Goal: Task Accomplishment & Management: Complete application form

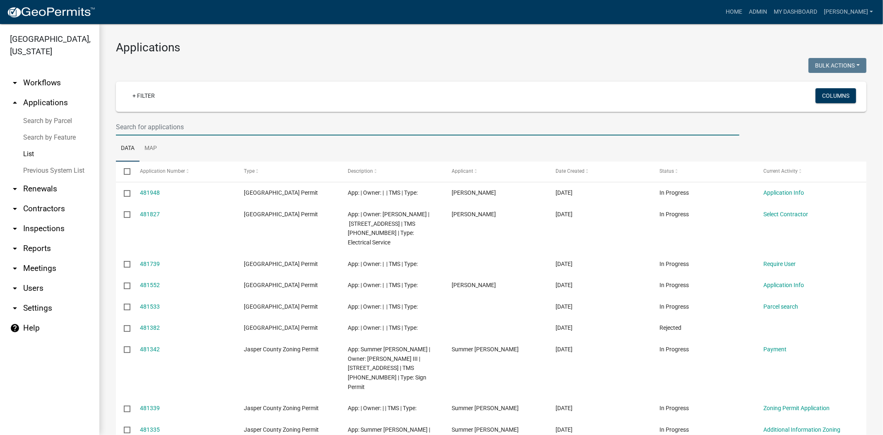
click at [126, 125] on input "text" at bounding box center [427, 126] width 623 height 17
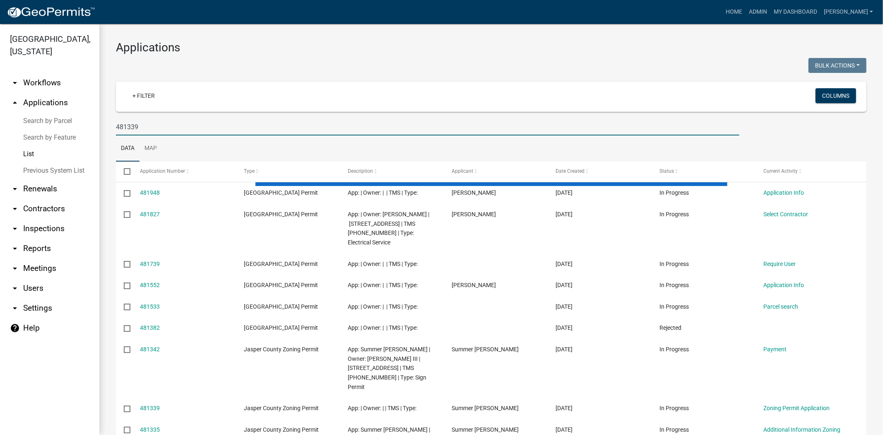
type input "481339"
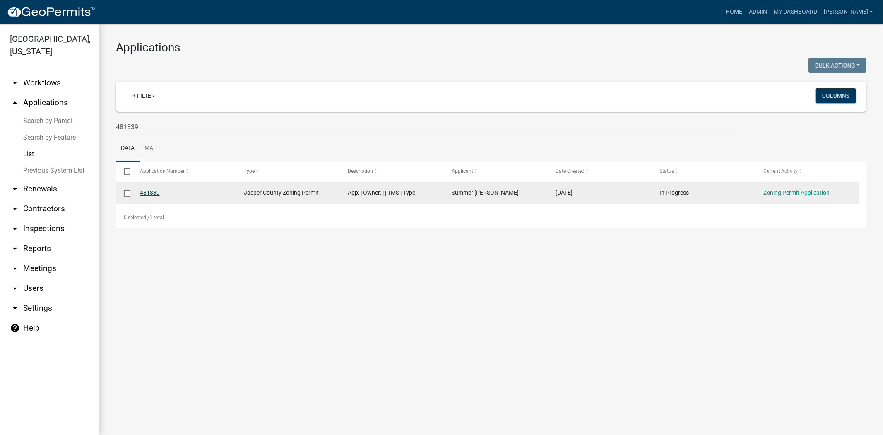
click at [145, 192] on link "481339" at bounding box center [150, 192] width 20 height 7
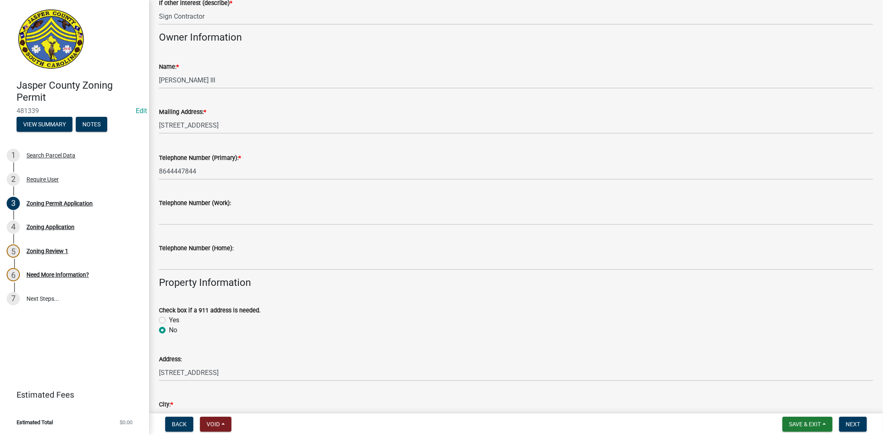
scroll to position [138, 0]
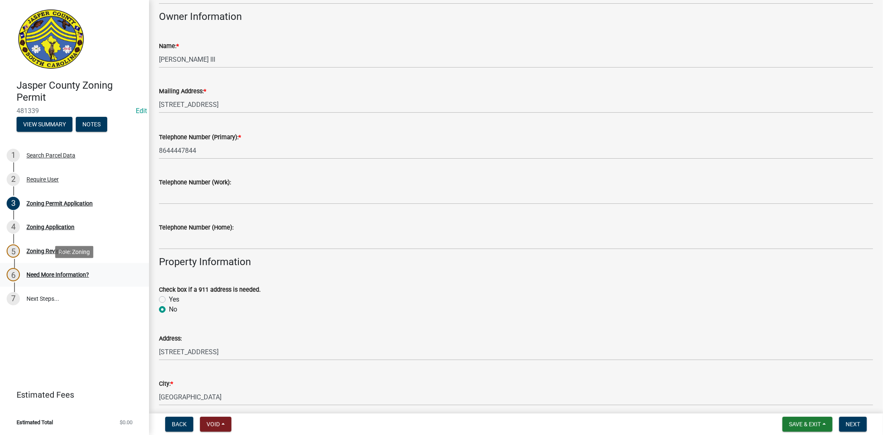
click at [42, 269] on div "6 Need More Information?" at bounding box center [71, 274] width 129 height 13
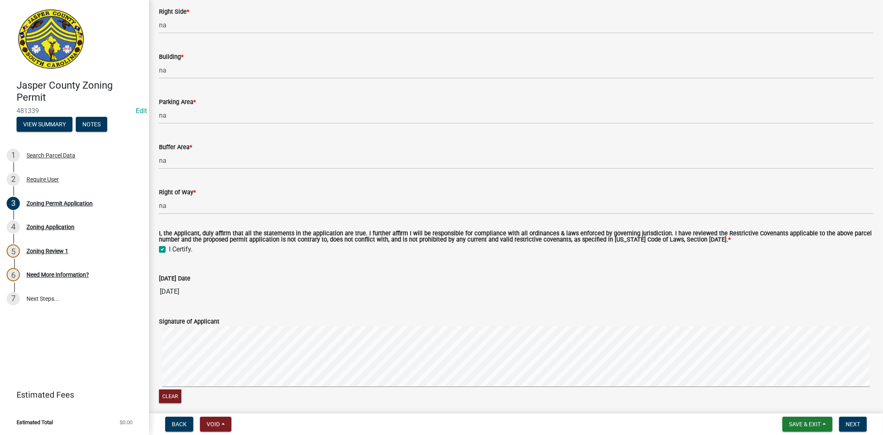
scroll to position [2524, 0]
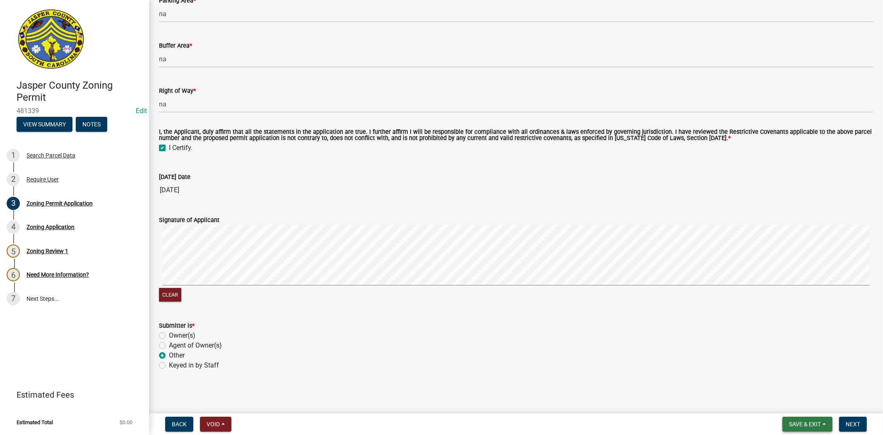
drag, startPoint x: 809, startPoint y: 425, endPoint x: 810, endPoint y: 418, distance: 6.2
click at [809, 425] on span "Save & Exit" at bounding box center [805, 424] width 32 height 7
click at [812, 402] on button "Save & Exit" at bounding box center [799, 402] width 66 height 20
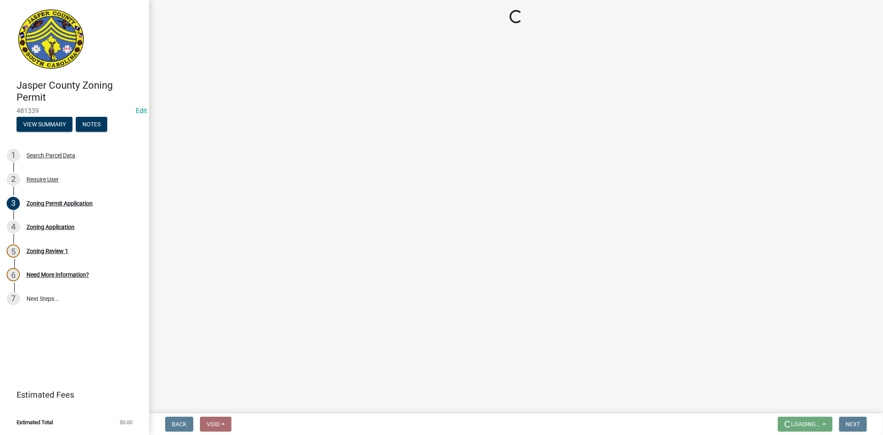
scroll to position [0, 0]
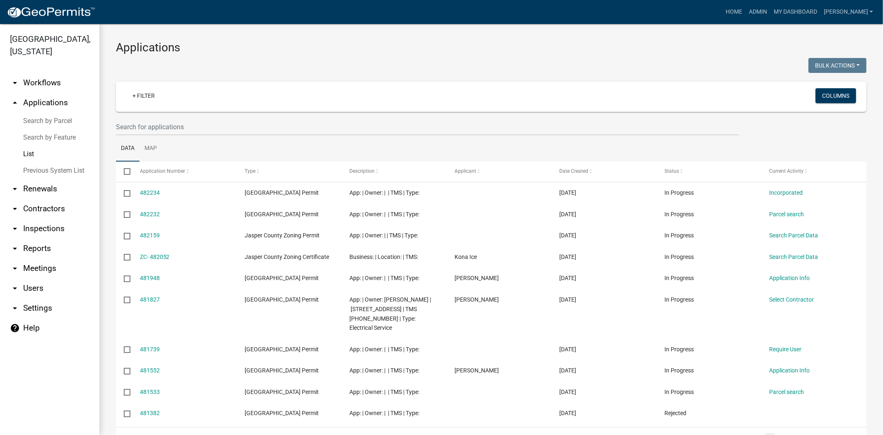
drag, startPoint x: 825, startPoint y: 133, endPoint x: 826, endPoint y: 129, distance: 4.3
click at [825, 133] on div at bounding box center [491, 126] width 763 height 17
click at [135, 127] on input "text" at bounding box center [427, 126] width 623 height 17
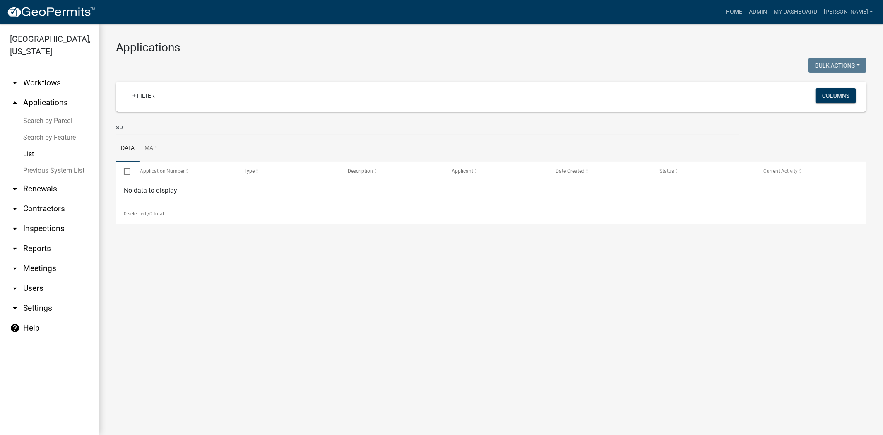
type input "s"
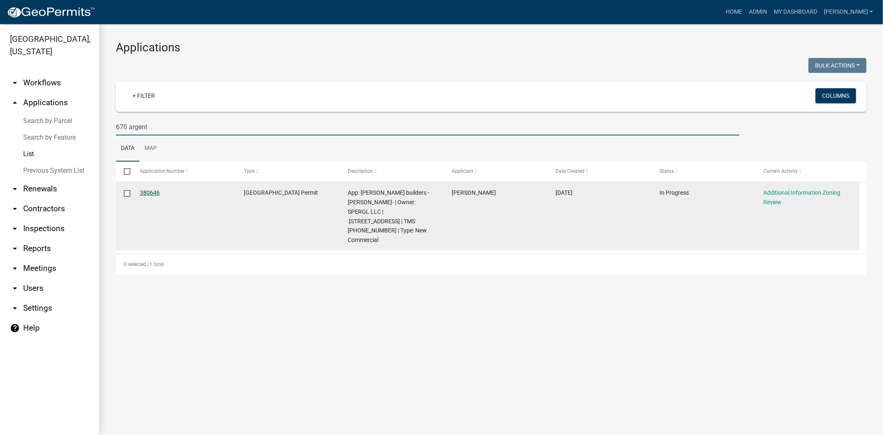
type input "670 argent"
click at [146, 190] on link "380646" at bounding box center [150, 192] width 20 height 7
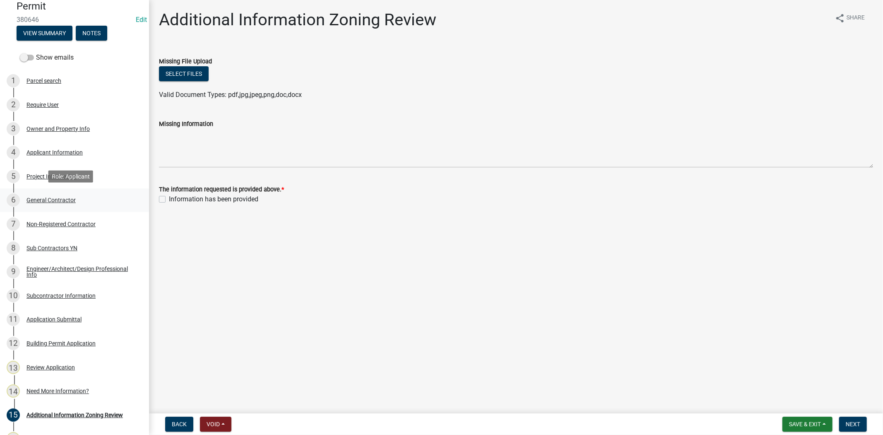
scroll to position [92, 0]
click at [62, 382] on link "14 Need More Information?" at bounding box center [74, 390] width 149 height 24
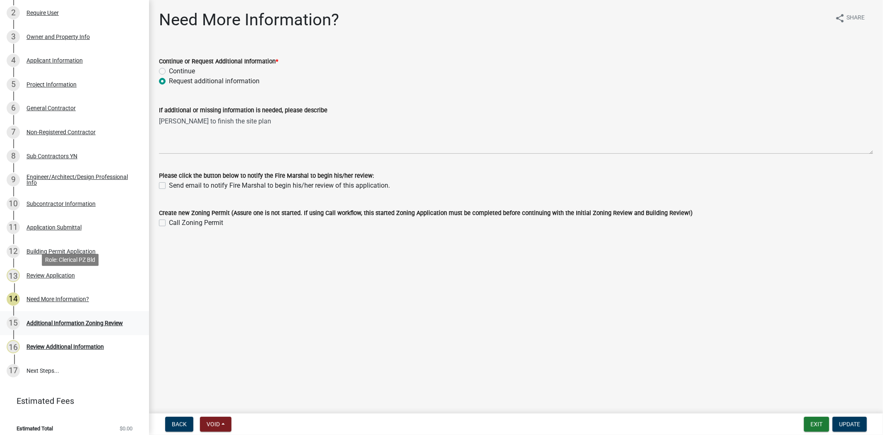
scroll to position [184, 0]
click at [79, 354] on link "16 Review Additional Information" at bounding box center [74, 346] width 149 height 24
click at [89, 322] on div "Additional Information Zoning Review" at bounding box center [74, 322] width 96 height 6
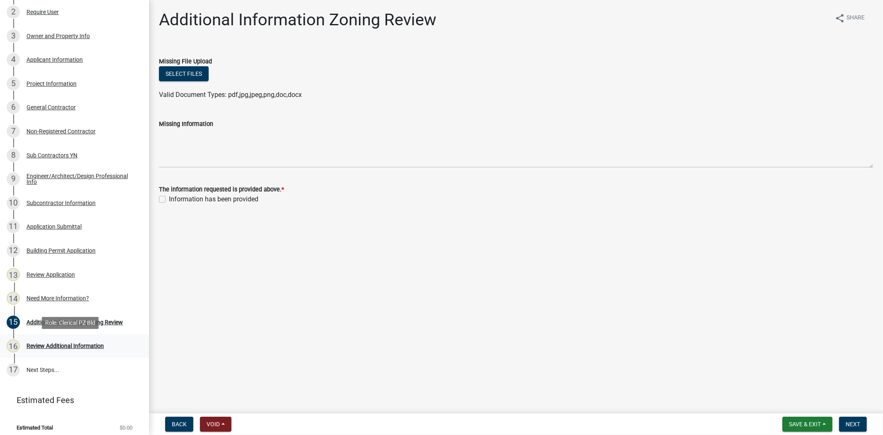
click at [89, 340] on div "16 Review Additional Information" at bounding box center [71, 345] width 129 height 13
click at [51, 81] on div "Project Information" at bounding box center [51, 84] width 50 height 6
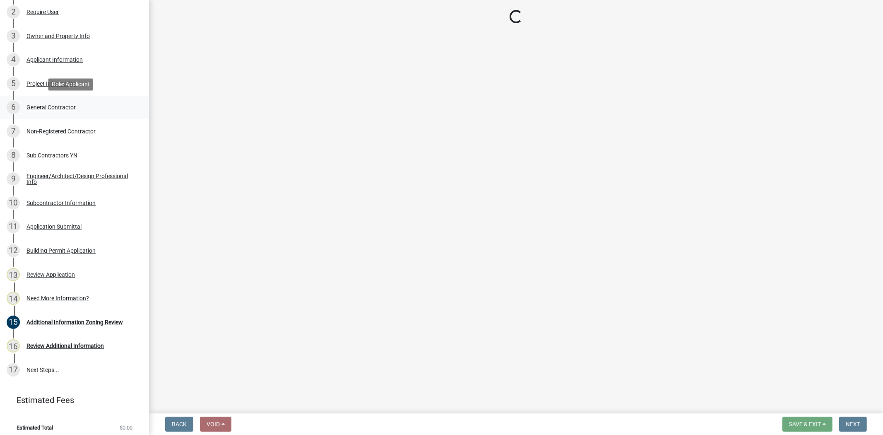
select select "d8ad81b1-fb71-4473-8687-b7f73eb7480a"
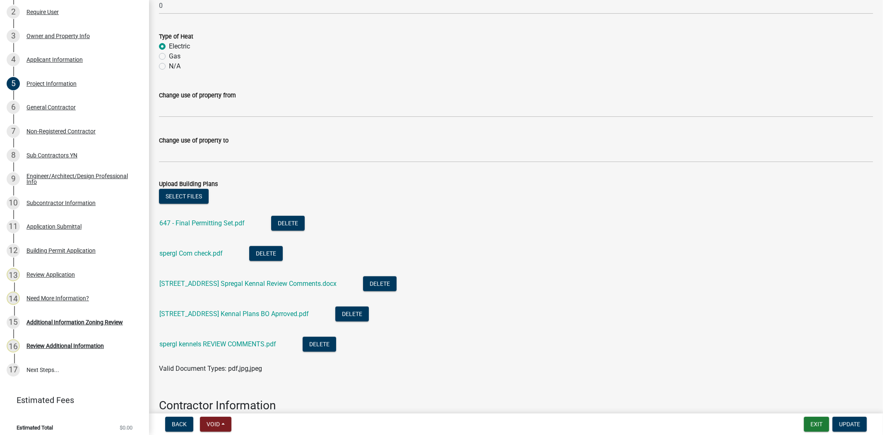
scroll to position [524, 0]
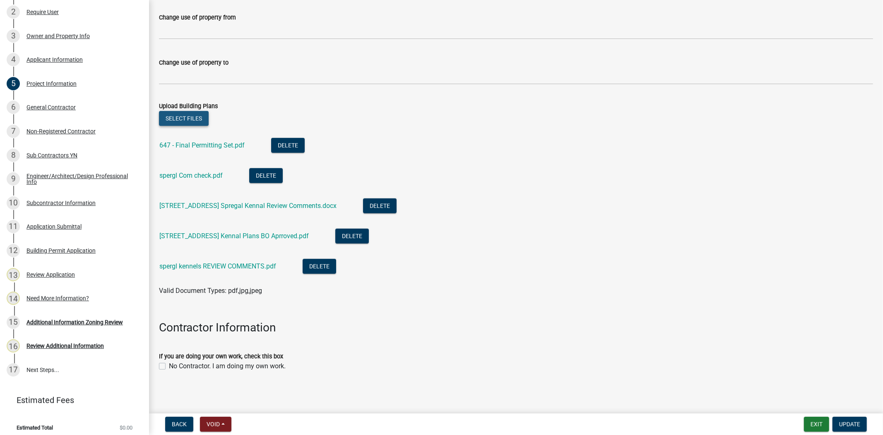
click at [184, 118] on button "Select files" at bounding box center [184, 118] width 50 height 15
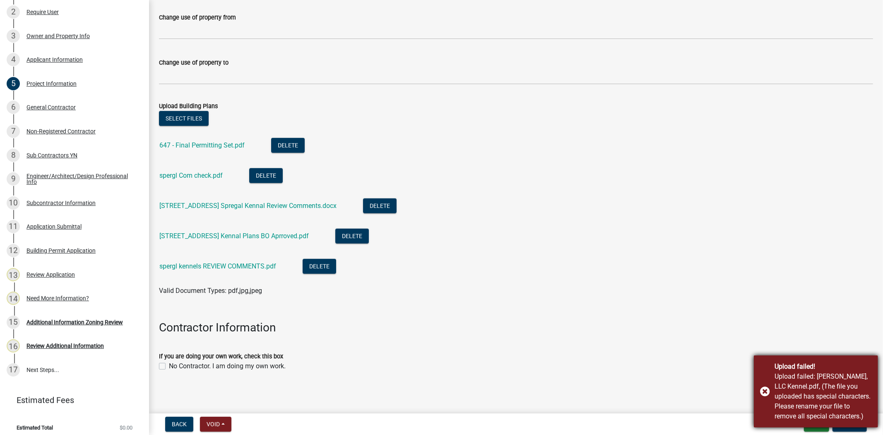
click at [767, 395] on div "Upload failed! Upload failed: [PERSON_NAME], LLC Kennel.pdf, (The file you uplo…" at bounding box center [816, 391] width 124 height 72
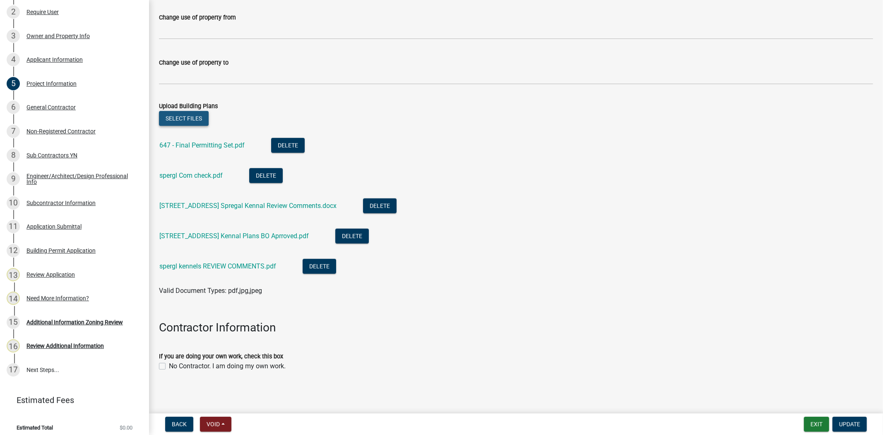
click at [180, 119] on button "Select files" at bounding box center [184, 118] width 50 height 15
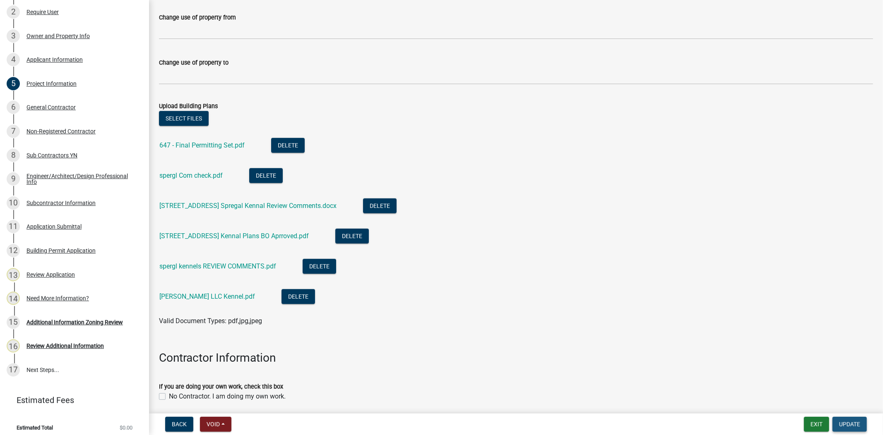
click at [845, 425] on span "Update" at bounding box center [849, 424] width 21 height 7
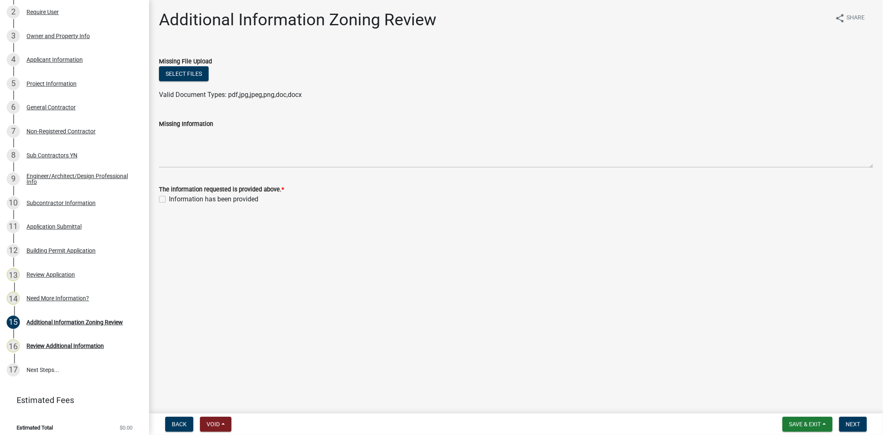
click at [169, 196] on label "Information has been provided" at bounding box center [213, 199] width 89 height 10
click at [169, 196] on input "Information has been provided" at bounding box center [171, 196] width 5 height 5
checkbox input "true"
click at [853, 419] on button "Next" at bounding box center [853, 423] width 28 height 15
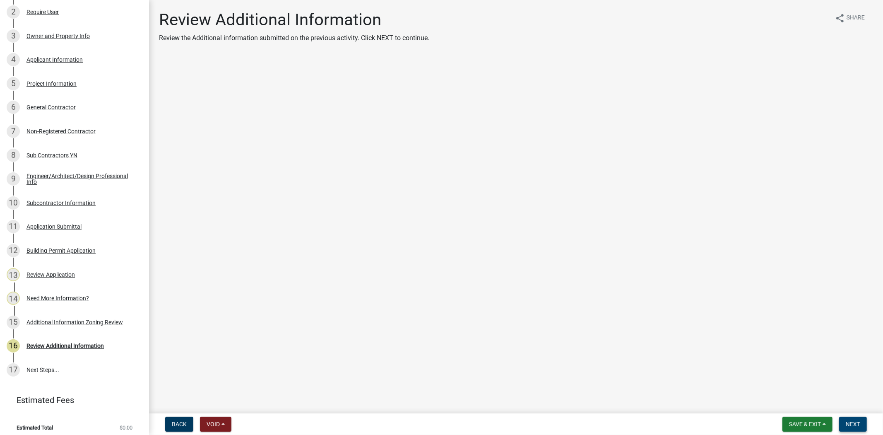
click at [851, 422] on span "Next" at bounding box center [853, 424] width 14 height 7
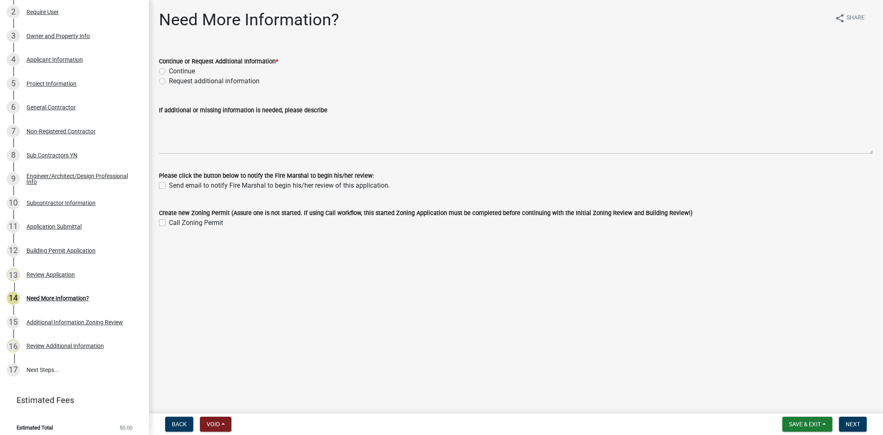
click at [169, 73] on label "Continue" at bounding box center [182, 71] width 26 height 10
click at [169, 72] on input "Continue" at bounding box center [171, 68] width 5 height 5
radio input "true"
click at [864, 420] on button "Next" at bounding box center [853, 423] width 28 height 15
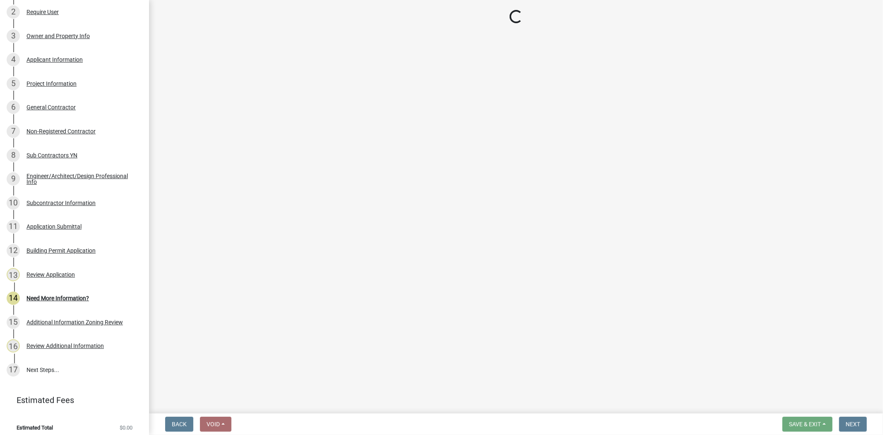
scroll to position [232, 0]
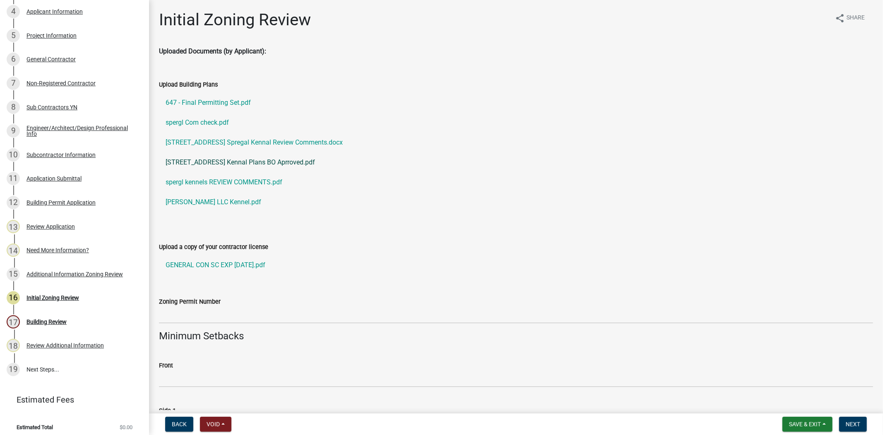
click at [813, 166] on link "[STREET_ADDRESS] Kennal Plans BO Aprroved.pdf" at bounding box center [516, 162] width 714 height 20
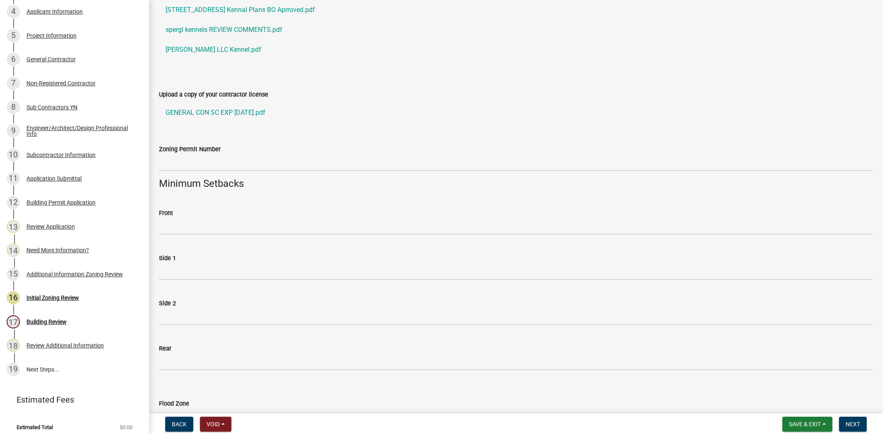
scroll to position [276, 0]
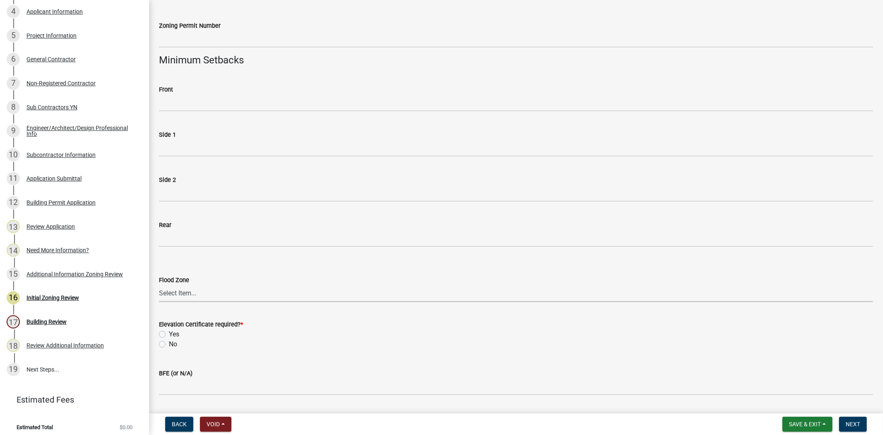
click at [179, 290] on select "Select Item... A A4 A7 A8 A9 A10 A11 A30 AE AH B C N OW V9 X N/A" at bounding box center [516, 293] width 714 height 17
click at [159, 285] on select "Select Item... A A4 A7 A8 A9 A10 A11 A30 AE AH B C N OW V9 X N/A" at bounding box center [516, 293] width 714 height 17
select select "61611ad6-14f2-499c-805c-58607f11e2fc"
click at [169, 344] on label "No" at bounding box center [173, 344] width 8 height 10
click at [169, 344] on input "No" at bounding box center [171, 341] width 5 height 5
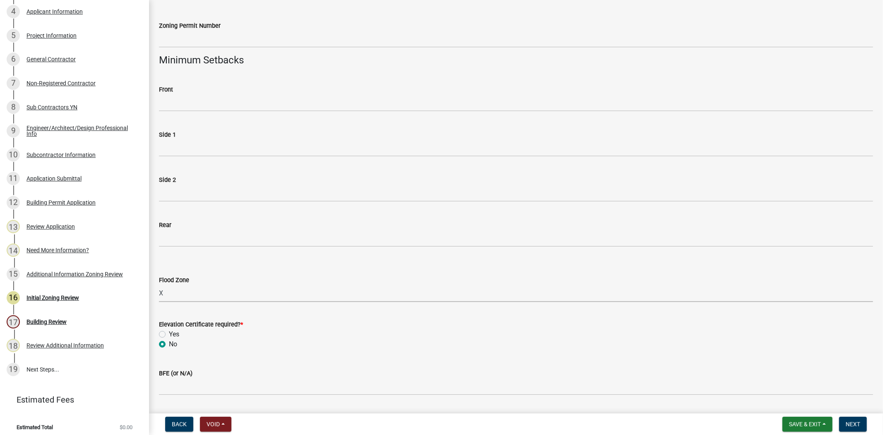
radio input "true"
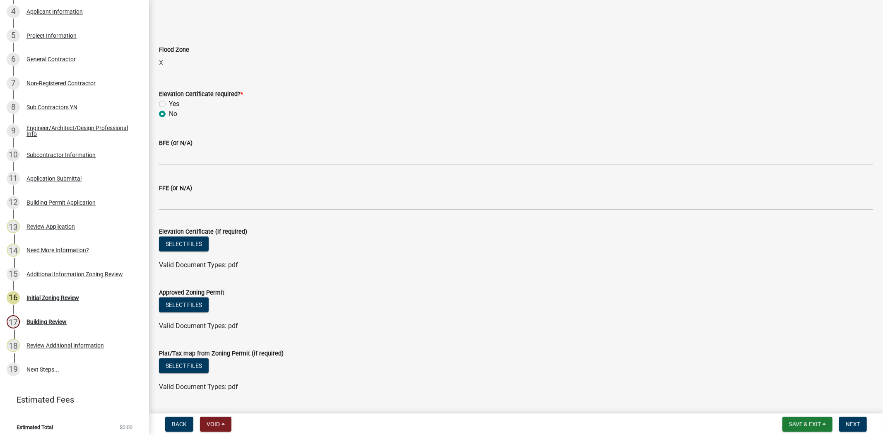
scroll to position [604, 0]
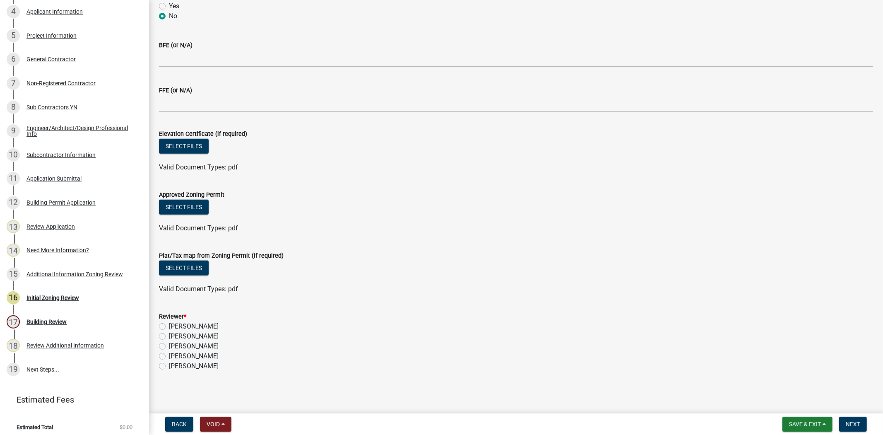
click at [169, 324] on label "[PERSON_NAME]" at bounding box center [194, 326] width 50 height 10
click at [169, 324] on input "[PERSON_NAME]" at bounding box center [171, 323] width 5 height 5
radio input "true"
click at [851, 426] on span "Next" at bounding box center [853, 424] width 14 height 7
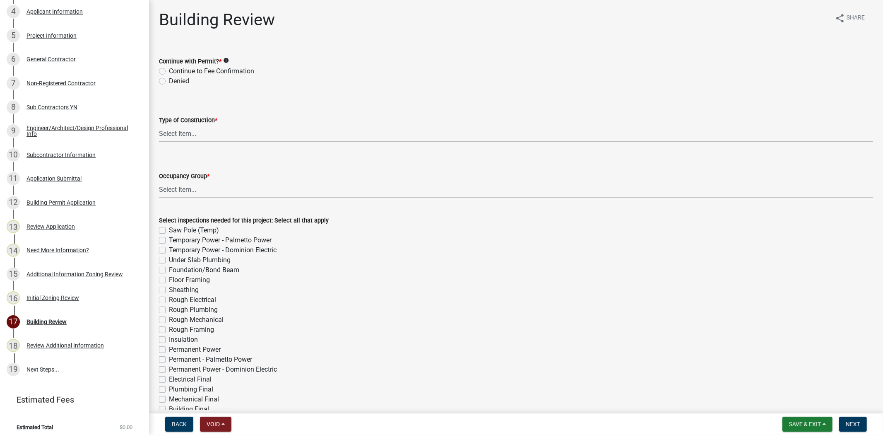
click at [169, 72] on label "Continue to Fee Confirmation" at bounding box center [211, 71] width 85 height 10
click at [169, 72] on input "Continue to Fee Confirmation" at bounding box center [171, 68] width 5 height 5
radio input "true"
click at [168, 133] on select "Select Item... IA IB IIA IIB IIIA IIIB IV VA VB" at bounding box center [516, 133] width 714 height 17
click at [159, 125] on select "Select Item... IA IB IIA IIB IIIA IIIB IV VA VB" at bounding box center [516, 133] width 714 height 17
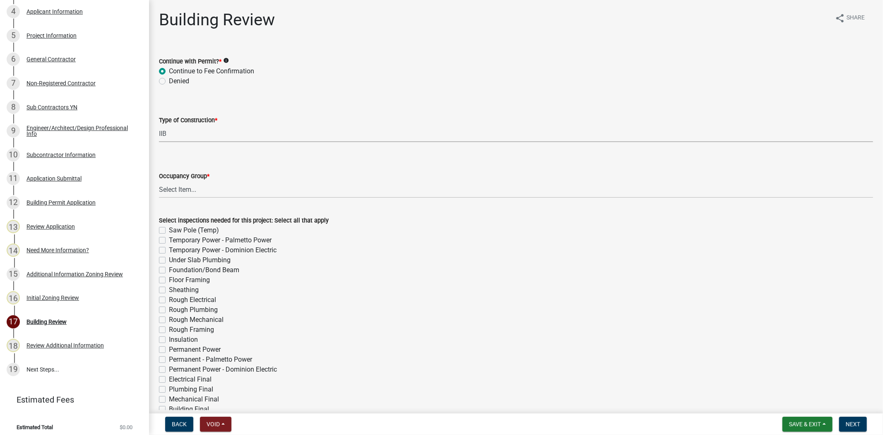
select select "2e5bb4f5-c596-4232-bf85-86d2ad061b29"
click at [166, 190] on select "Select Item... A-1 A-2 A-3 A-4 B E F-1 F-2 H-1 H-2 H-3 H-4 H-5 I-1 I-2 I-3 I-4 …" at bounding box center [516, 189] width 714 height 17
click at [159, 181] on select "Select Item... A-1 A-2 A-3 A-4 B E F-1 F-2 H-1 H-2 H-3 H-4 H-5 I-1 I-2 I-3 I-4 …" at bounding box center [516, 189] width 714 height 17
select select "0aac365e-5b60-4b07-b7c2-f27c89227481"
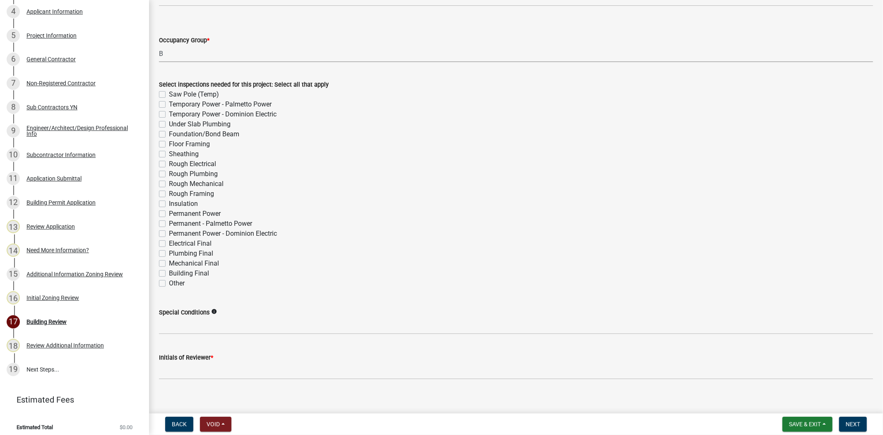
scroll to position [138, 0]
click at [169, 279] on label "Other" at bounding box center [177, 281] width 16 height 10
click at [169, 279] on input "Other" at bounding box center [171, 278] width 5 height 5
checkbox input "true"
checkbox input "false"
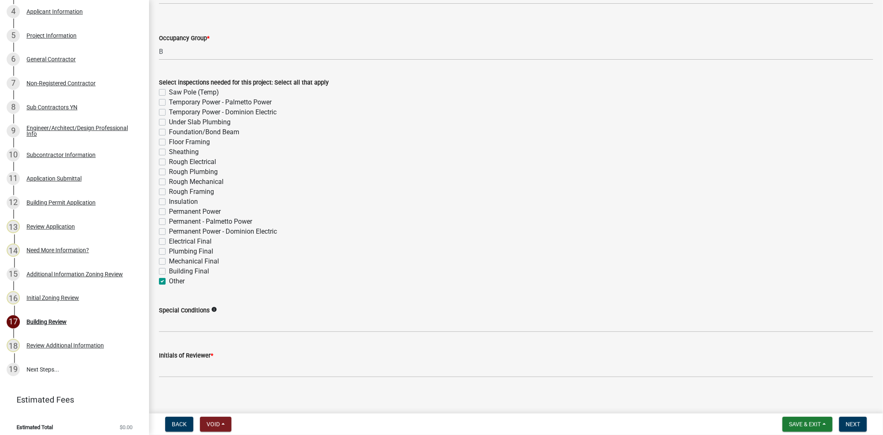
checkbox input "false"
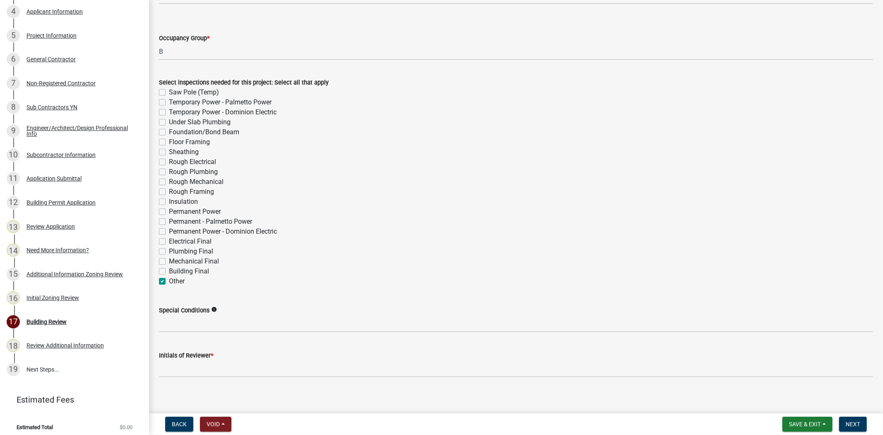
checkbox input "false"
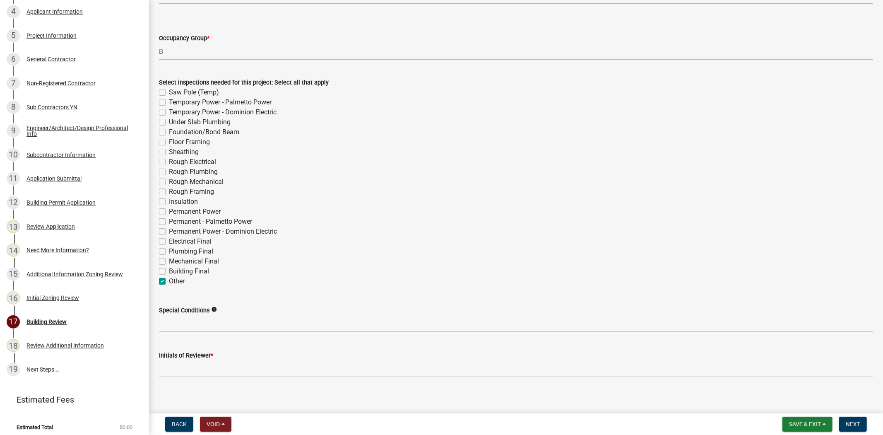
checkbox input "false"
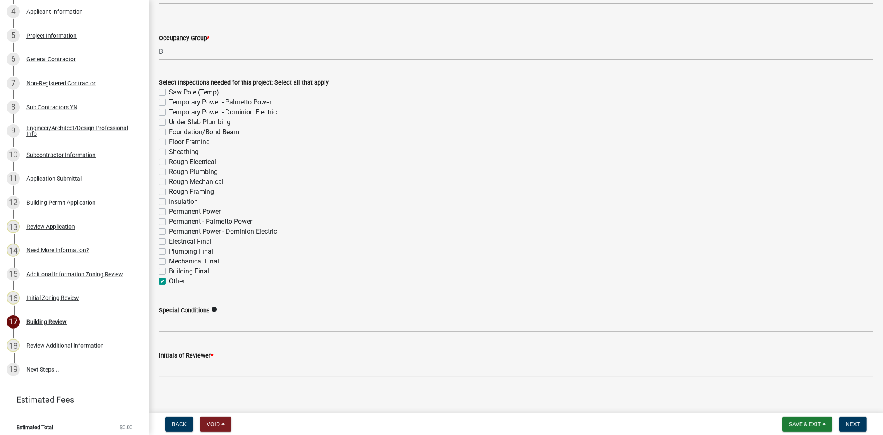
checkbox input "false"
checkbox input "true"
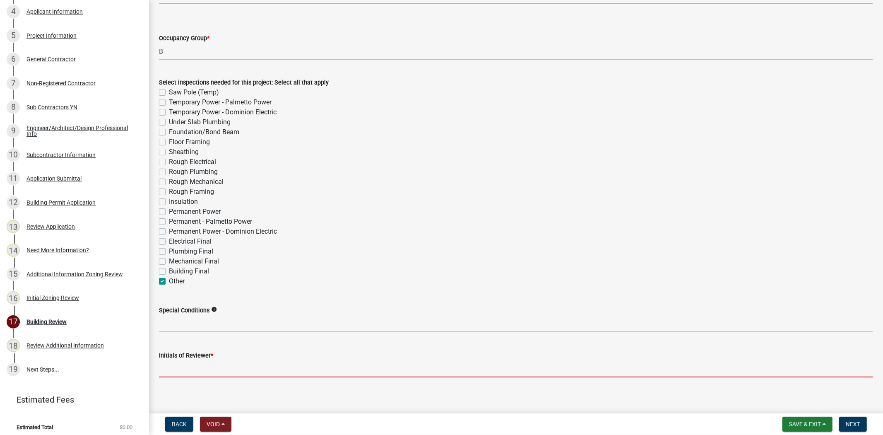
click at [203, 369] on input "Initials of Reviewer *" at bounding box center [516, 368] width 714 height 17
type input "RC"
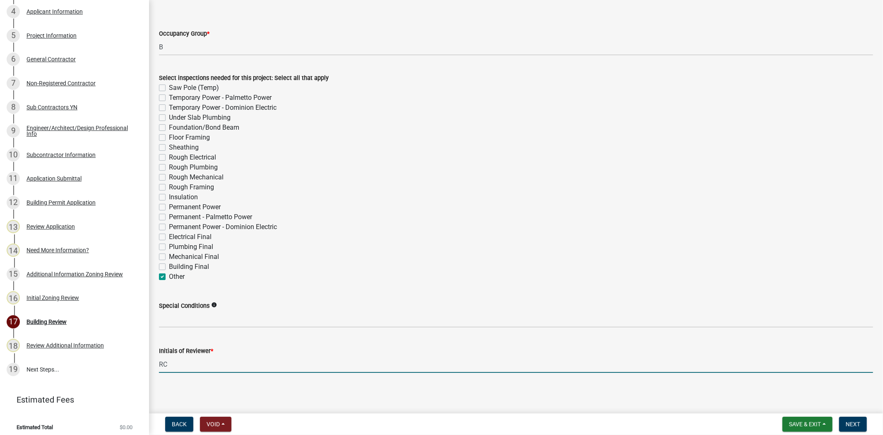
scroll to position [144, 0]
click at [855, 424] on span "Next" at bounding box center [853, 424] width 14 height 7
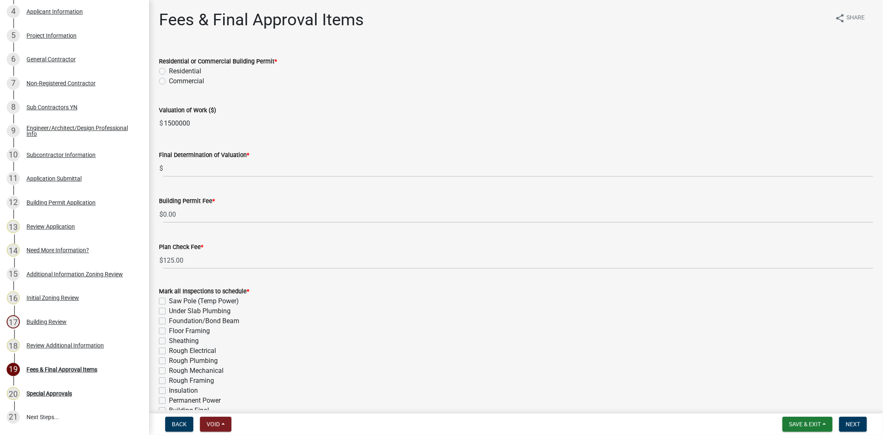
scroll to position [279, 0]
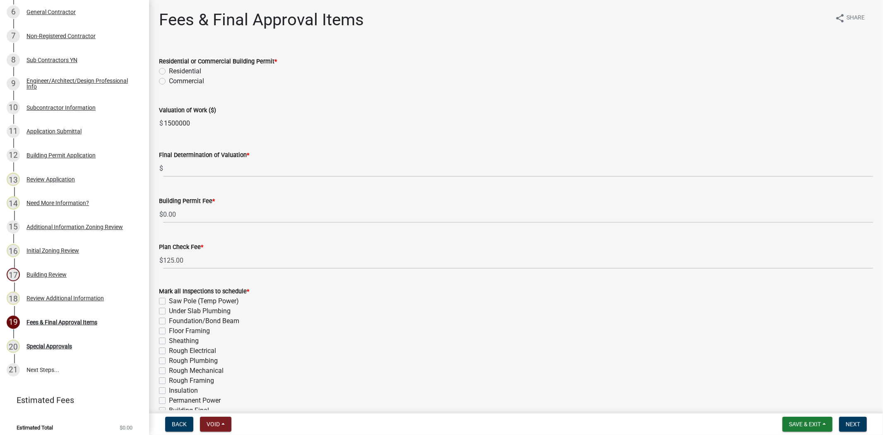
click at [169, 80] on label "Commercial" at bounding box center [186, 81] width 35 height 10
click at [169, 80] on input "Commercial" at bounding box center [171, 78] width 5 height 5
radio input "true"
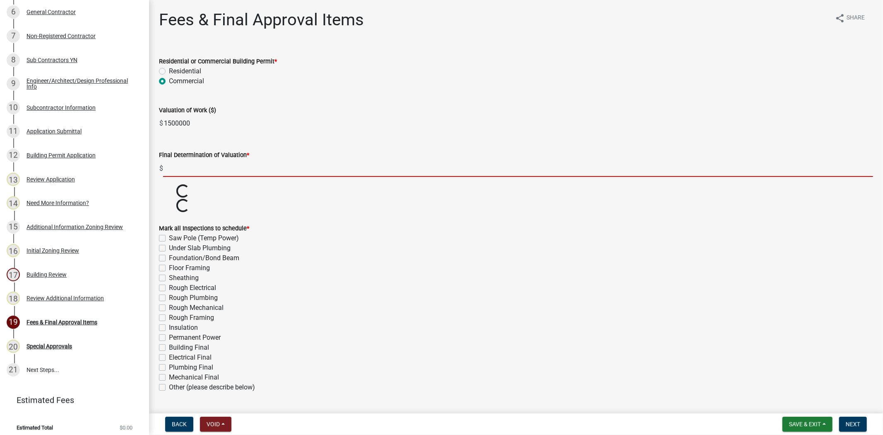
click at [170, 170] on input "text" at bounding box center [518, 168] width 710 height 17
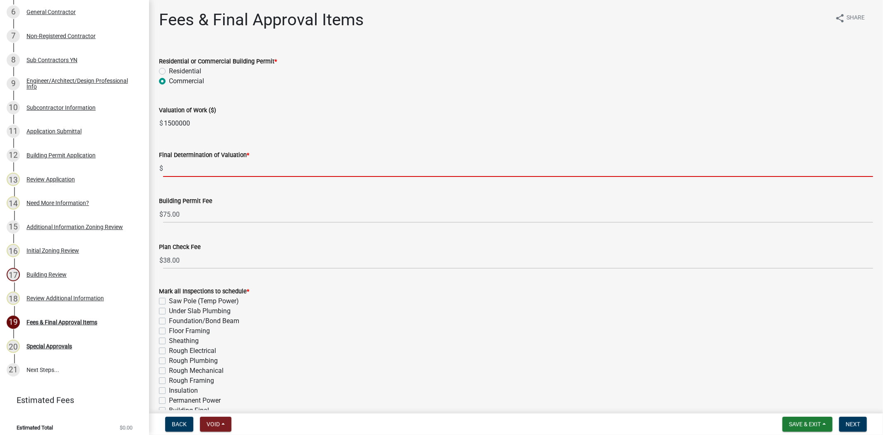
click at [179, 122] on input "1500000" at bounding box center [518, 123] width 710 height 17
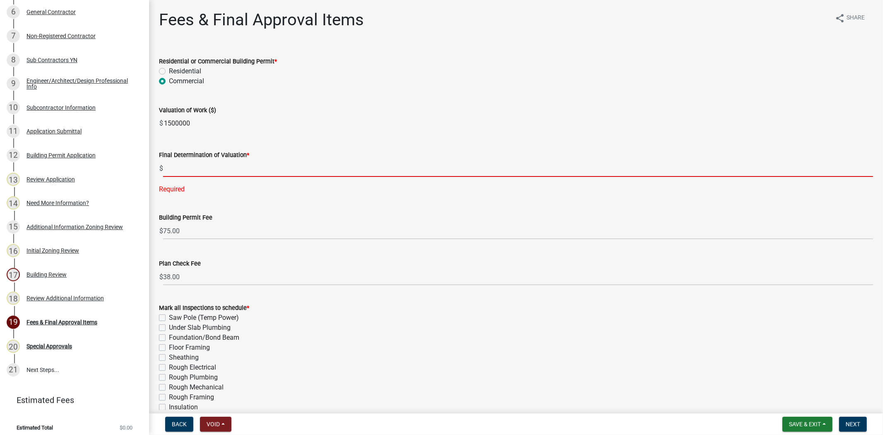
click at [183, 169] on input "text" at bounding box center [518, 168] width 710 height 17
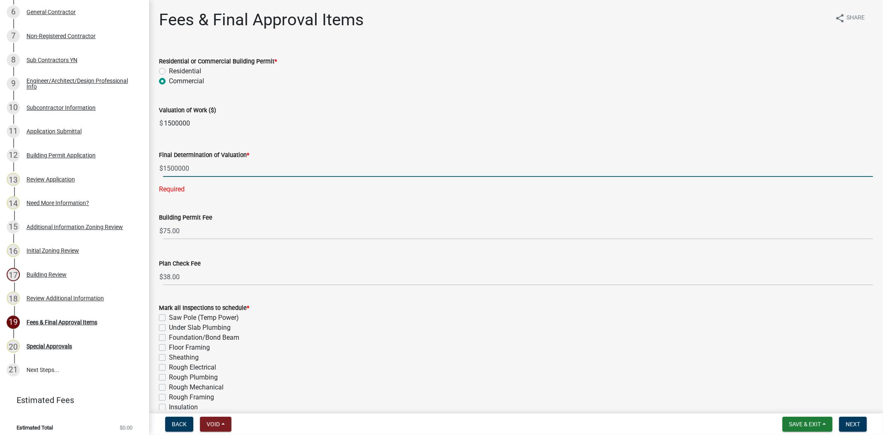
click at [170, 171] on input "1500000" at bounding box center [518, 168] width 710 height 17
click at [180, 168] on input "1500000" at bounding box center [518, 168] width 710 height 17
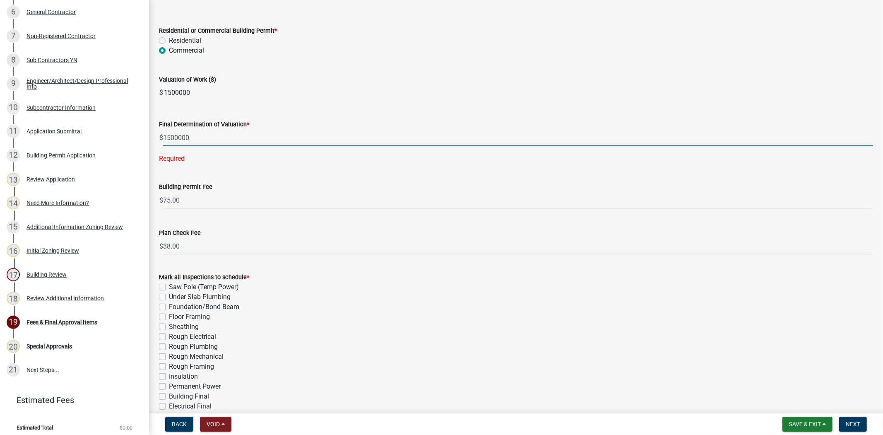
scroll to position [46, 0]
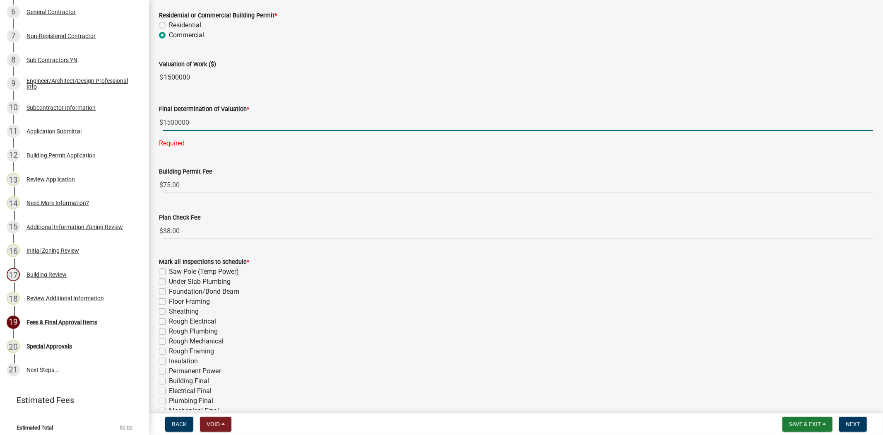
type input "1500000"
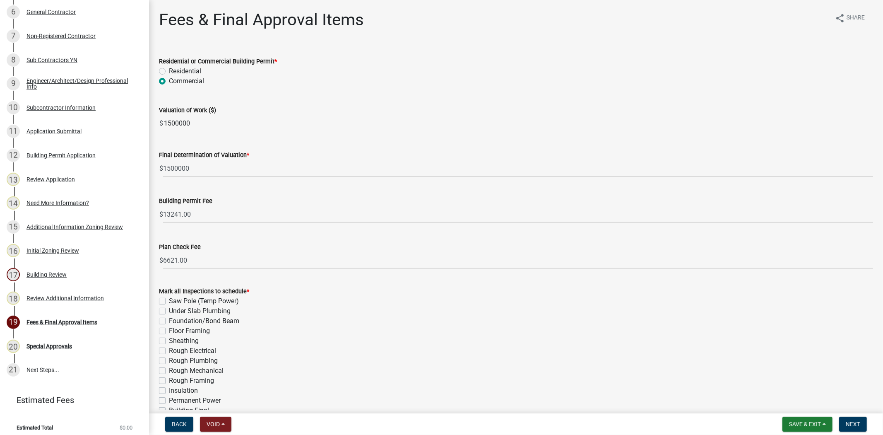
scroll to position [130, 0]
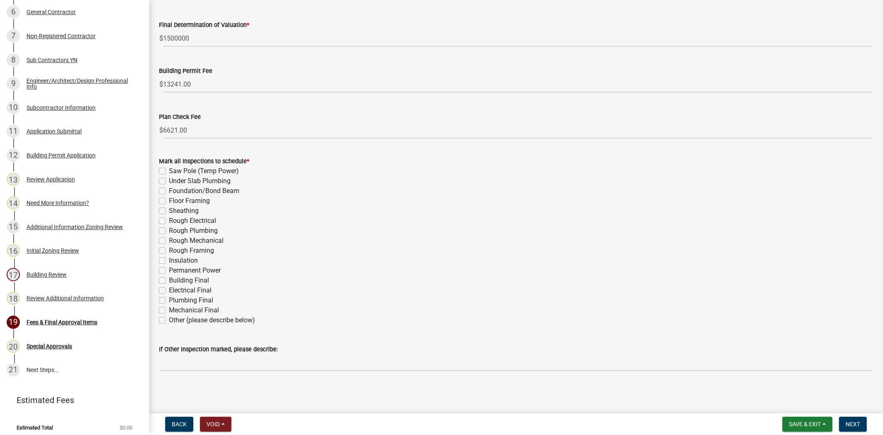
click at [169, 319] on label "Other (please describe below)" at bounding box center [212, 320] width 86 height 10
click at [169, 319] on input "Other (please describe below)" at bounding box center [171, 317] width 5 height 5
checkbox input "true"
checkbox input "false"
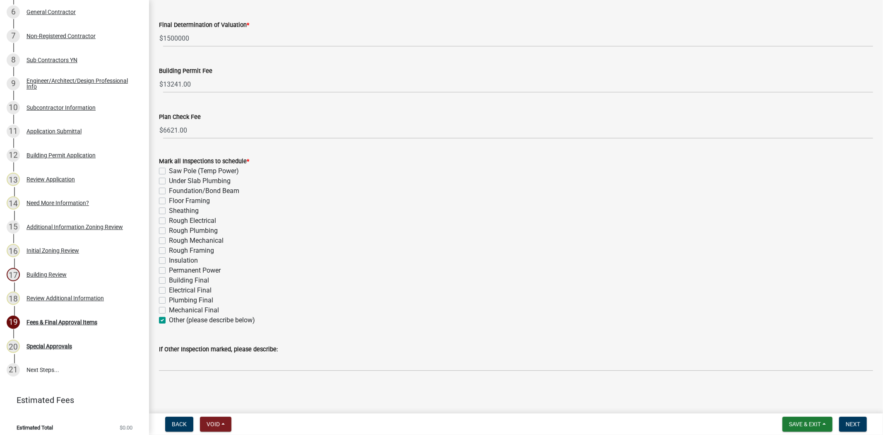
checkbox input "false"
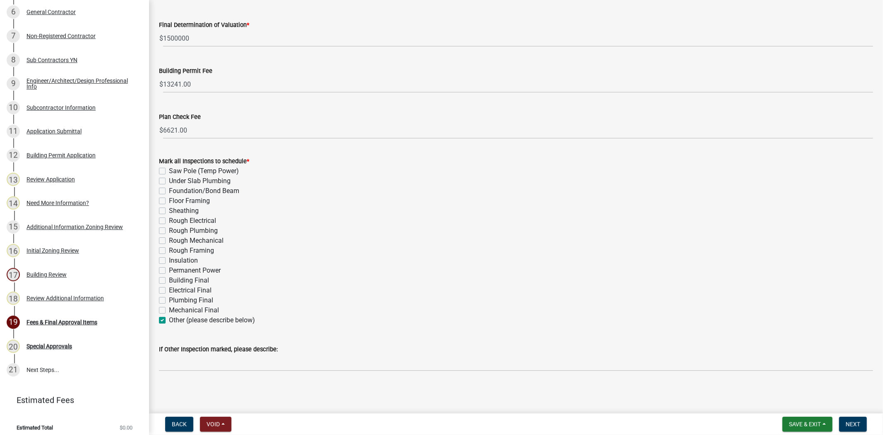
checkbox input "false"
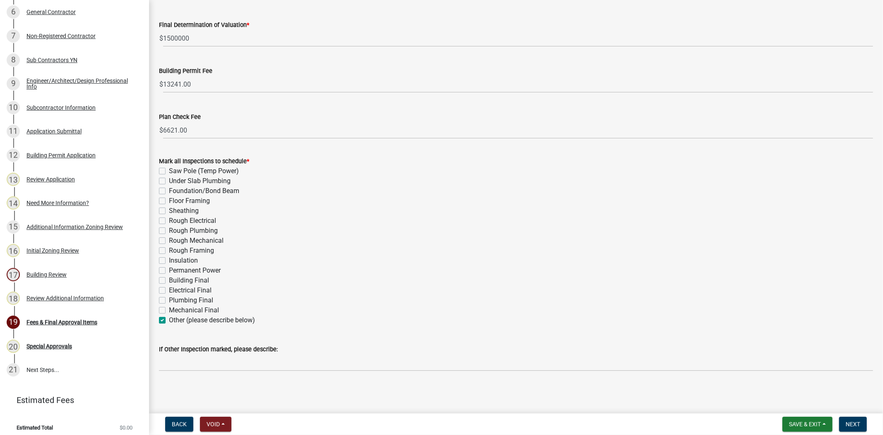
checkbox input "false"
checkbox input "true"
click at [858, 424] on span "Next" at bounding box center [853, 424] width 14 height 7
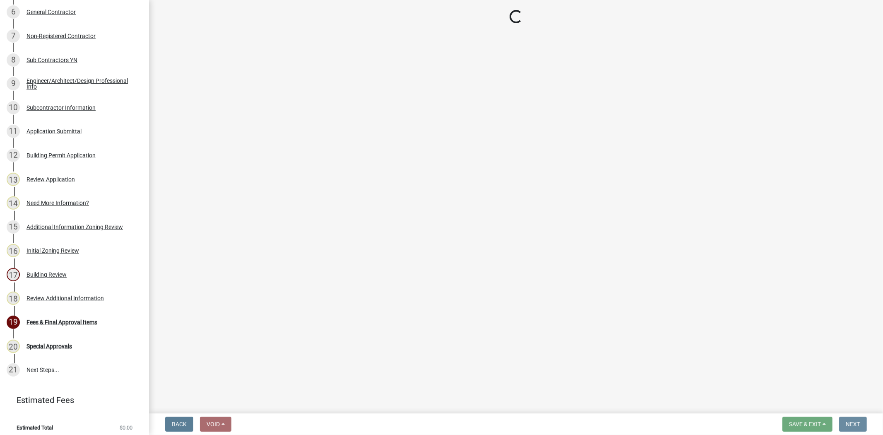
scroll to position [0, 0]
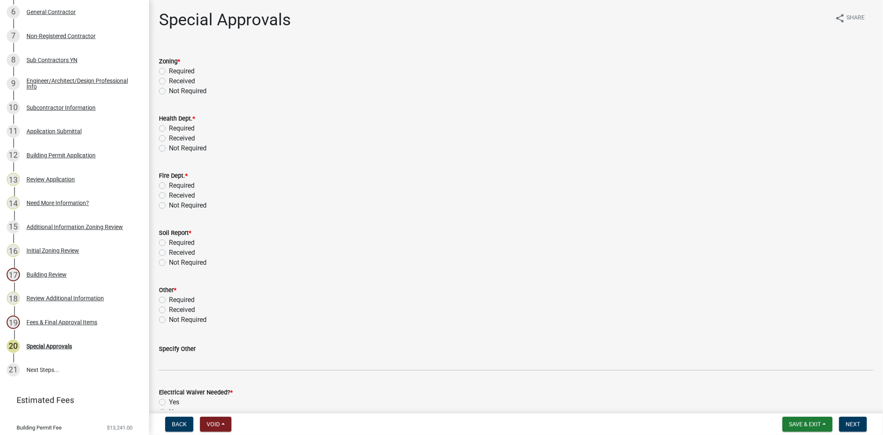
click at [169, 82] on label "Received" at bounding box center [182, 81] width 26 height 10
click at [169, 82] on input "Received" at bounding box center [171, 78] width 5 height 5
radio input "true"
click at [169, 91] on label "Not Required" at bounding box center [188, 91] width 38 height 10
click at [169, 91] on input "Not Required" at bounding box center [171, 88] width 5 height 5
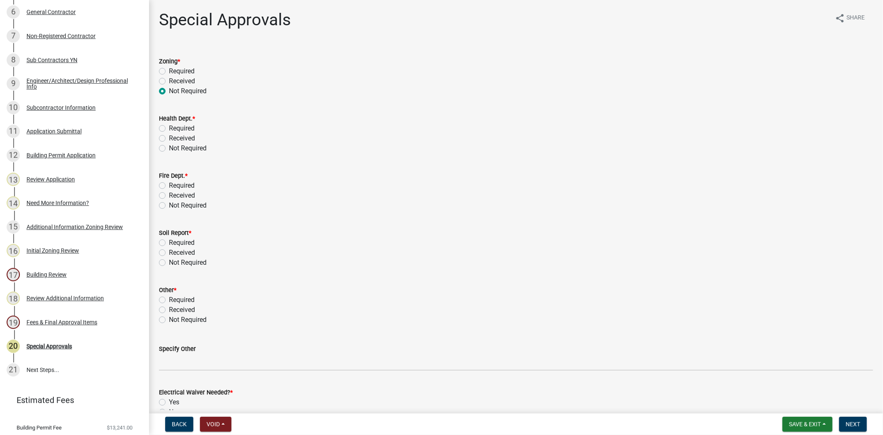
radio input "true"
click at [169, 82] on label "Received" at bounding box center [182, 81] width 26 height 10
click at [169, 82] on input "Received" at bounding box center [171, 78] width 5 height 5
radio input "true"
click at [169, 146] on label "Not Required" at bounding box center [188, 148] width 38 height 10
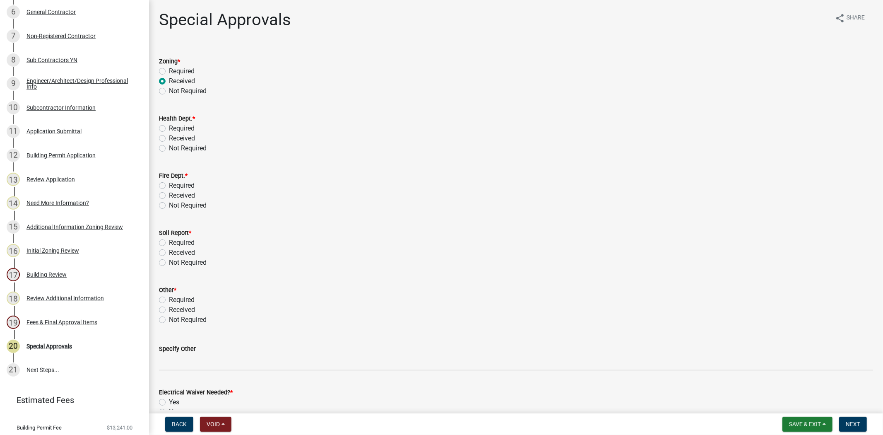
click at [169, 146] on input "Not Required" at bounding box center [171, 145] width 5 height 5
radio input "true"
click at [169, 206] on label "Not Required" at bounding box center [188, 205] width 38 height 10
click at [169, 206] on input "Not Required" at bounding box center [171, 202] width 5 height 5
radio input "true"
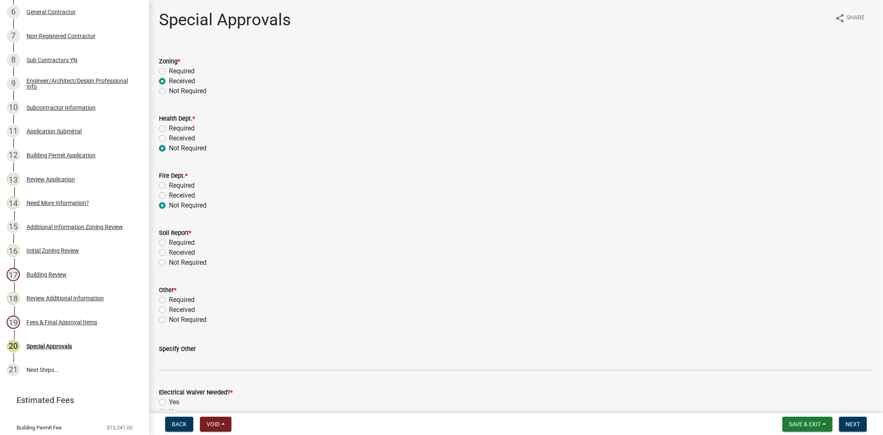
click at [169, 263] on label "Not Required" at bounding box center [188, 262] width 38 height 10
click at [169, 263] on input "Not Required" at bounding box center [171, 259] width 5 height 5
radio input "true"
click at [169, 319] on label "Not Required" at bounding box center [188, 320] width 38 height 10
click at [169, 319] on input "Not Required" at bounding box center [171, 317] width 5 height 5
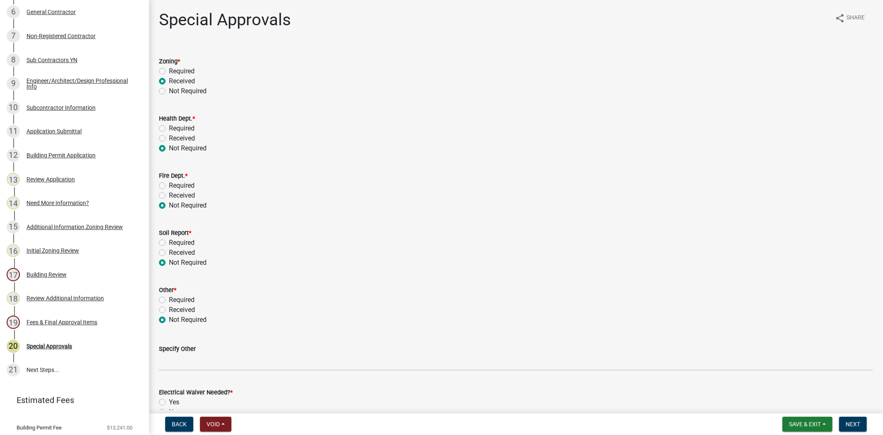
radio input "true"
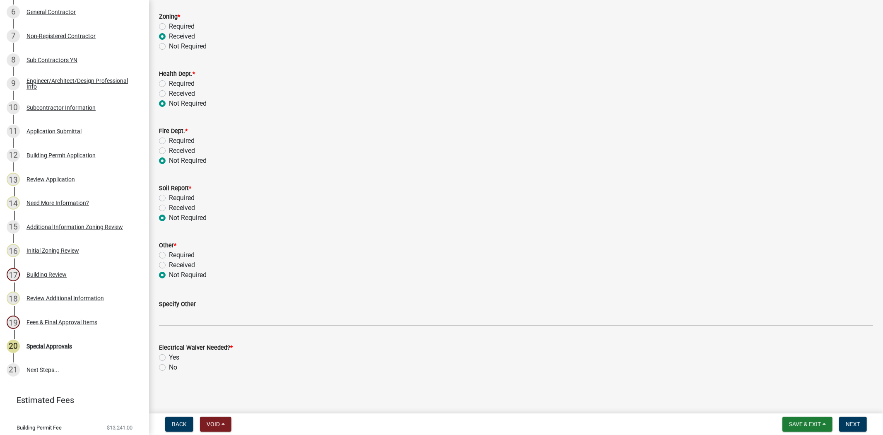
scroll to position [47, 0]
click at [169, 365] on label "No" at bounding box center [173, 365] width 8 height 10
click at [169, 365] on input "No" at bounding box center [171, 362] width 5 height 5
radio input "true"
click at [847, 421] on span "Next" at bounding box center [853, 424] width 14 height 7
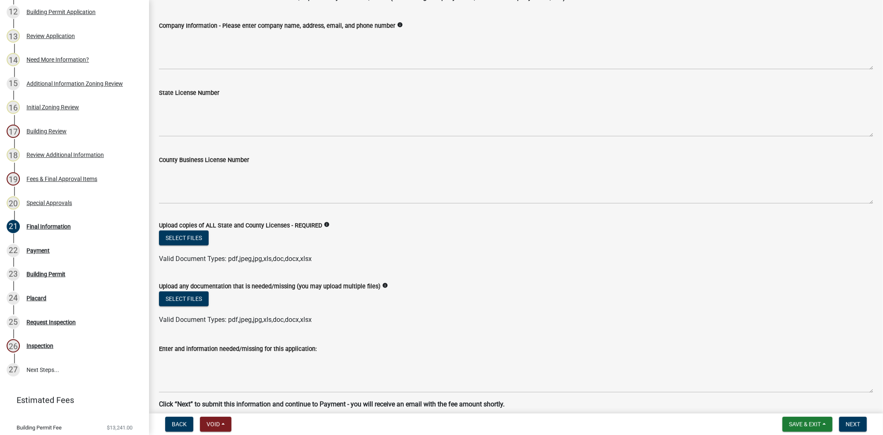
scroll to position [1893, 0]
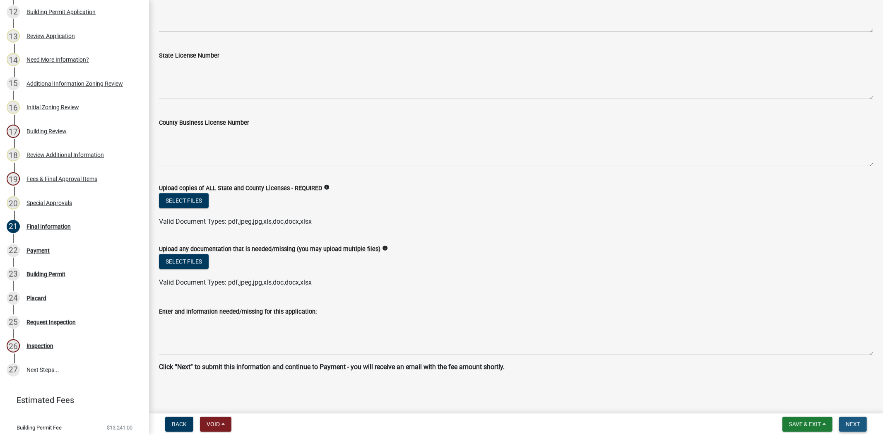
click at [849, 421] on span "Next" at bounding box center [853, 424] width 14 height 7
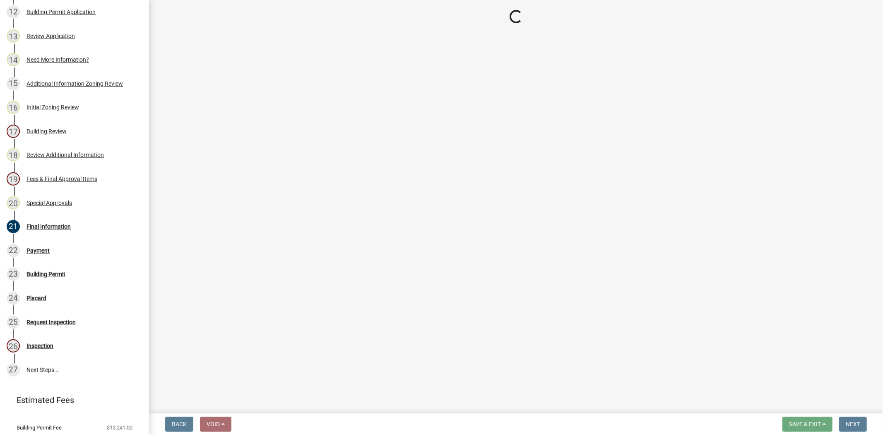
select select "3: 3"
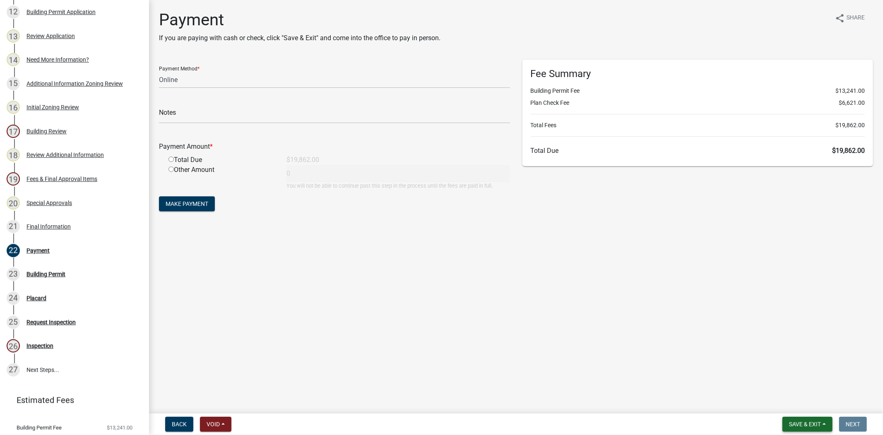
click at [797, 427] on button "Save & Exit" at bounding box center [807, 423] width 50 height 15
click at [781, 398] on button "Save & Exit" at bounding box center [799, 402] width 66 height 20
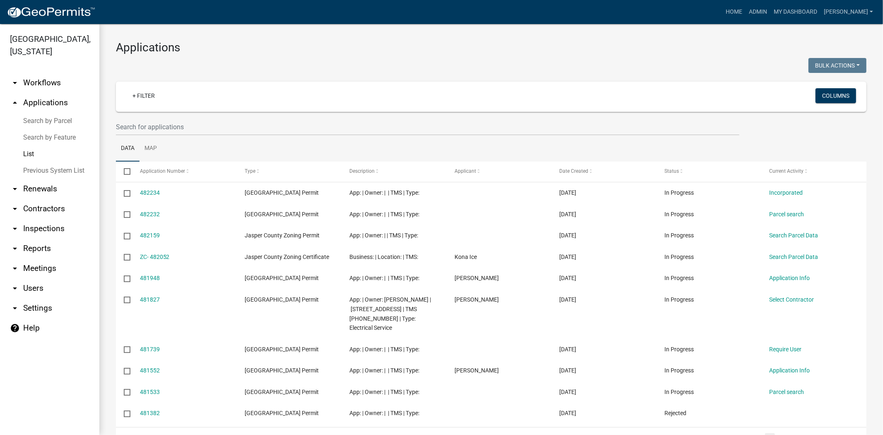
click at [866, 154] on div "Applications Bulk Actions Void Expire Lock Withdraw + Filter Columns Data Map S…" at bounding box center [491, 261] width 784 height 475
click at [190, 120] on input "text" at bounding box center [427, 126] width 623 height 17
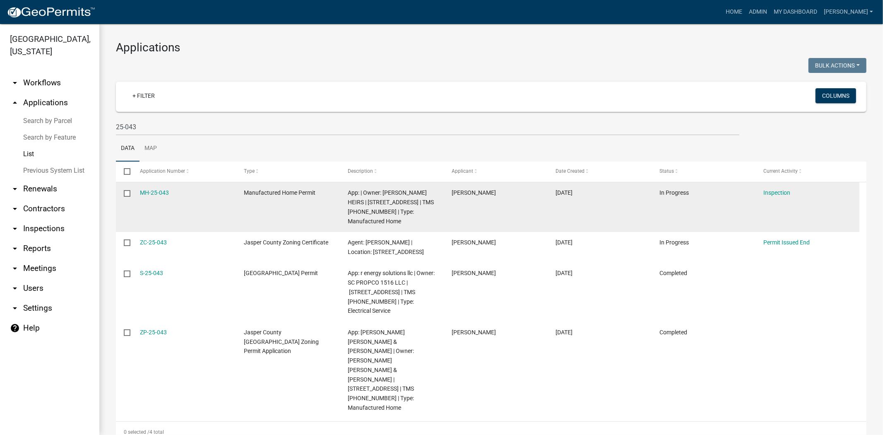
drag, startPoint x: 168, startPoint y: 193, endPoint x: 137, endPoint y: 185, distance: 32.8
click at [137, 185] on datatable-body-cell "MH-25-043" at bounding box center [184, 207] width 104 height 50
copy link "MH-25-043"
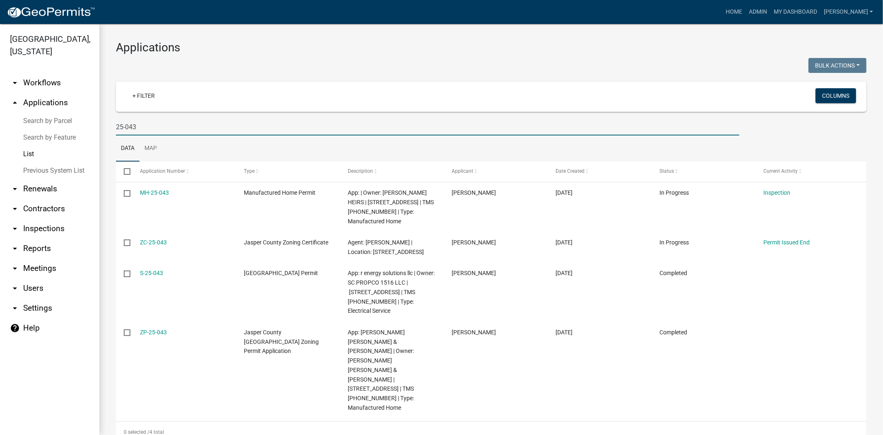
click at [160, 133] on input "25-043" at bounding box center [427, 126] width 623 height 17
type input "2"
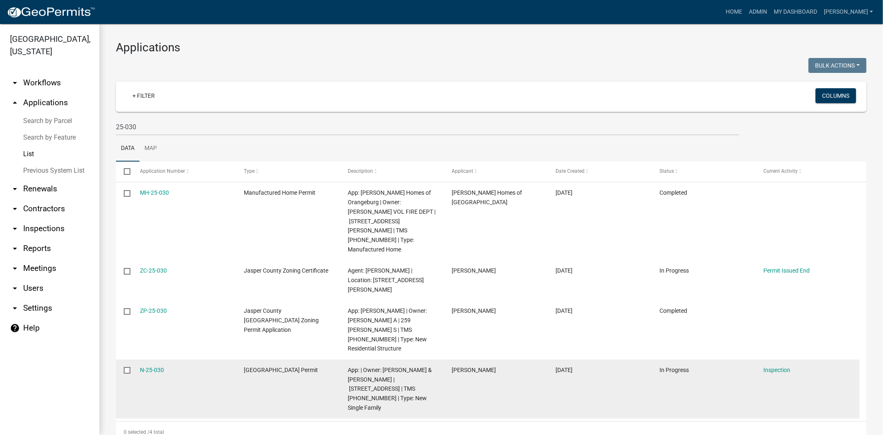
drag, startPoint x: 172, startPoint y: 340, endPoint x: 130, endPoint y: 330, distance: 43.0
click at [130, 359] on div "N-25-030 [GEOGRAPHIC_DATA] Permit App: | Owner: [PERSON_NAME] & [PERSON_NAME] |…" at bounding box center [487, 388] width 743 height 59
copy div "N-25-030"
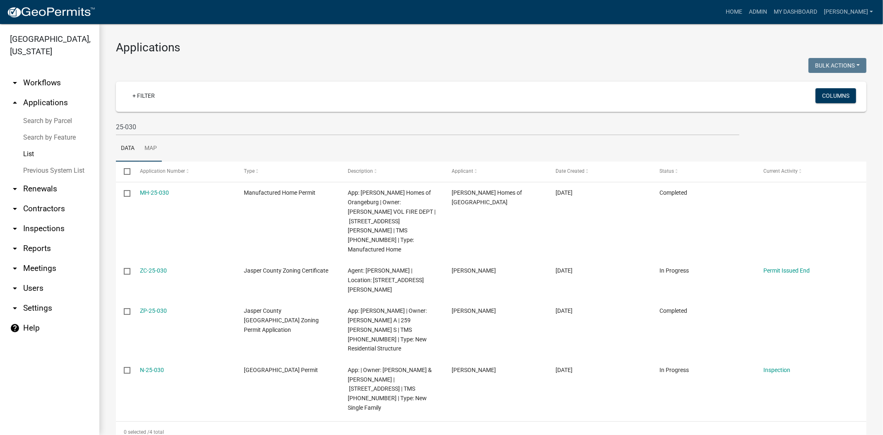
click at [154, 135] on link "Map" at bounding box center [150, 148] width 22 height 26
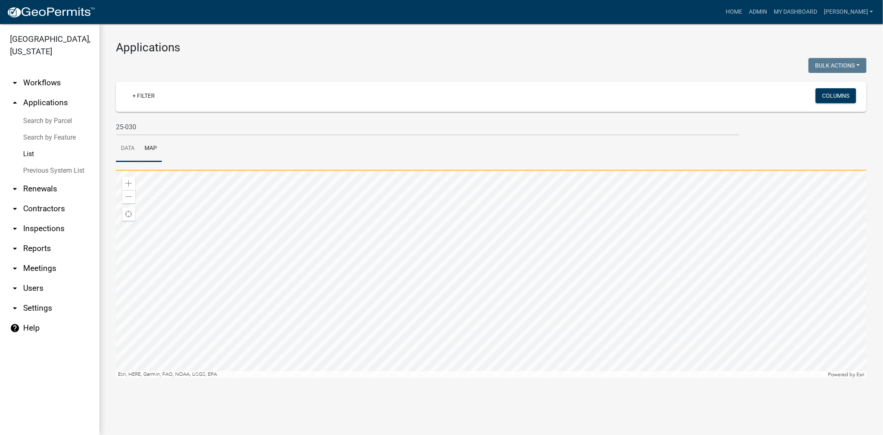
click at [127, 146] on link "Data" at bounding box center [128, 148] width 24 height 26
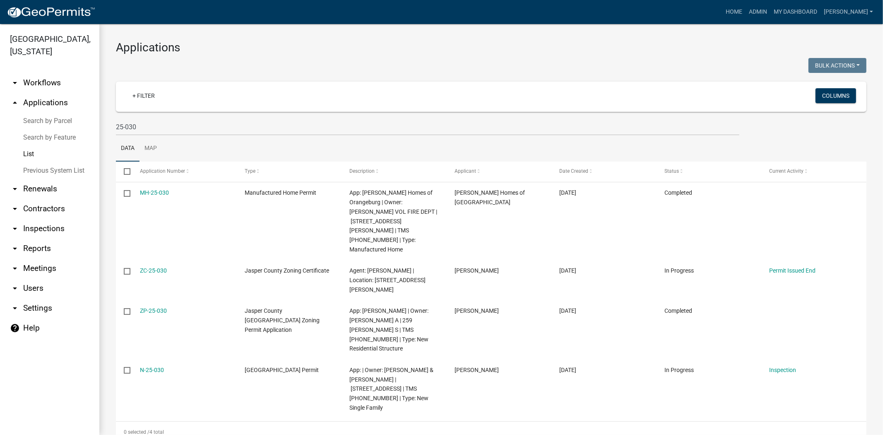
click at [193, 141] on ul "Data Map" at bounding box center [491, 148] width 750 height 26
click at [192, 130] on input "25-030" at bounding box center [427, 126] width 623 height 17
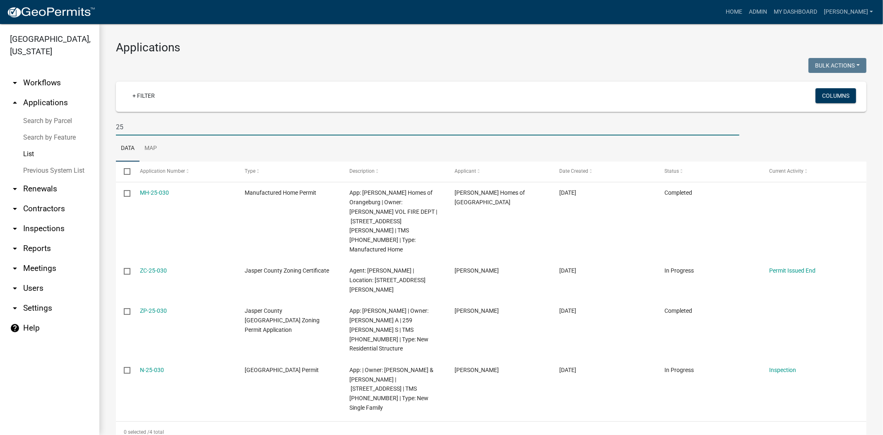
type input "2"
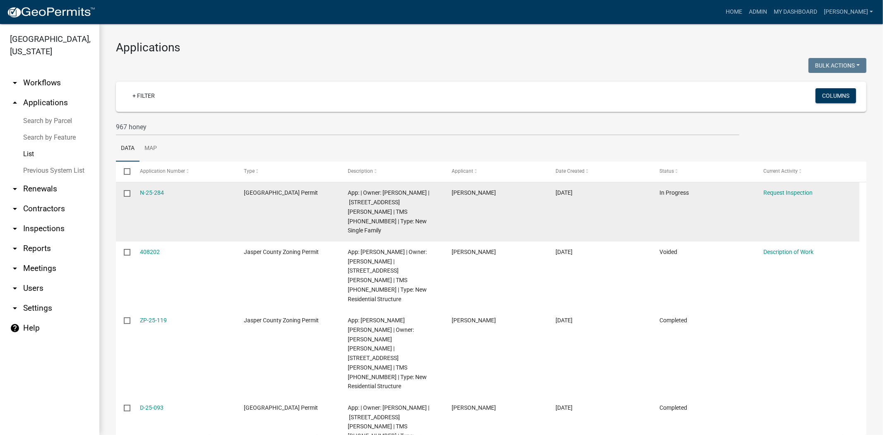
drag, startPoint x: 175, startPoint y: 192, endPoint x: 136, endPoint y: 191, distance: 39.3
click at [136, 191] on datatable-body-cell "N-25-284" at bounding box center [184, 211] width 104 height 59
copy link "N-25-284"
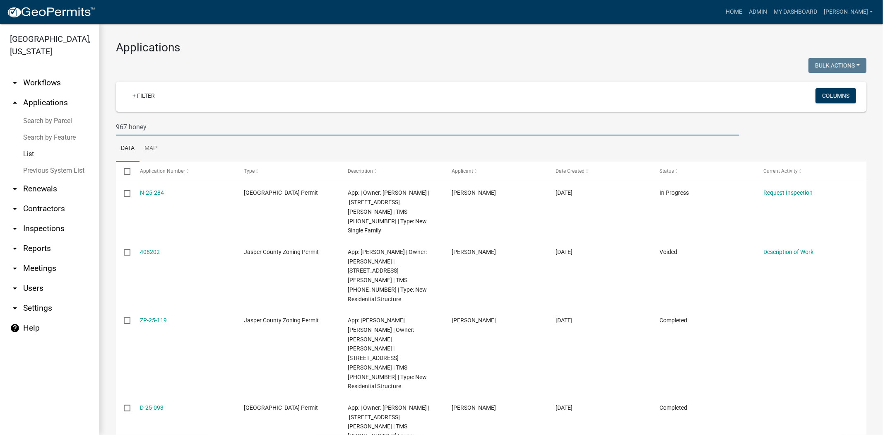
click at [176, 127] on input "967 honey" at bounding box center [427, 126] width 623 height 17
type input "9"
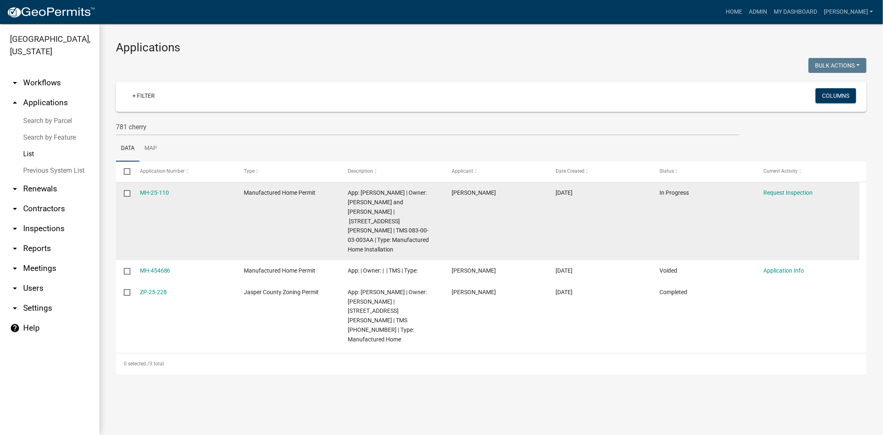
drag, startPoint x: 174, startPoint y: 191, endPoint x: 127, endPoint y: 191, distance: 46.4
click at [127, 191] on div "MH-25-110 Manufactured Home Permit App: [PERSON_NAME] | Owner: [PERSON_NAME] an…" at bounding box center [487, 221] width 743 height 78
copy div "MH-25-110"
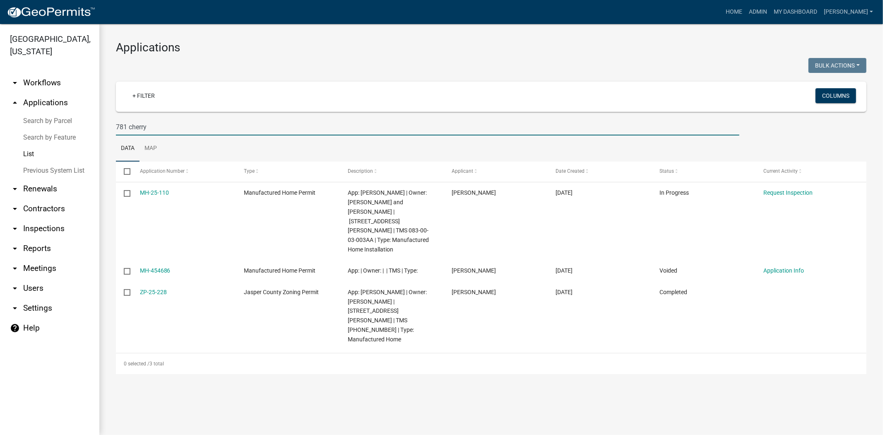
click at [178, 121] on input "781 cherry" at bounding box center [427, 126] width 623 height 17
type input "7"
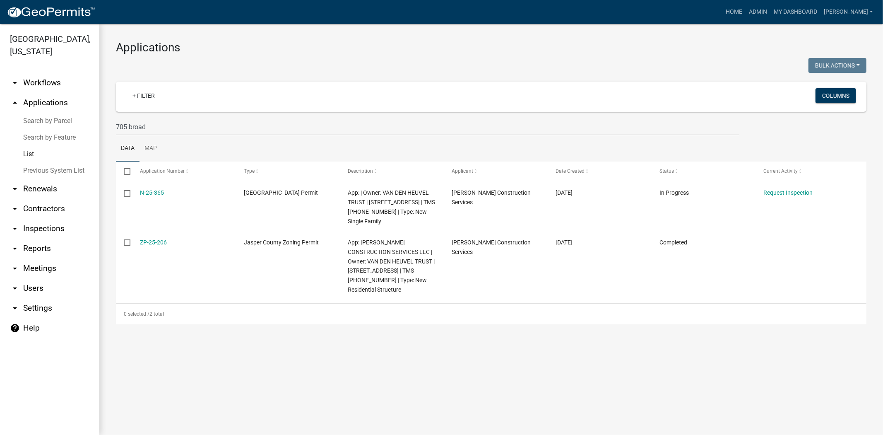
click at [856, 131] on div "705 broad" at bounding box center [491, 126] width 763 height 17
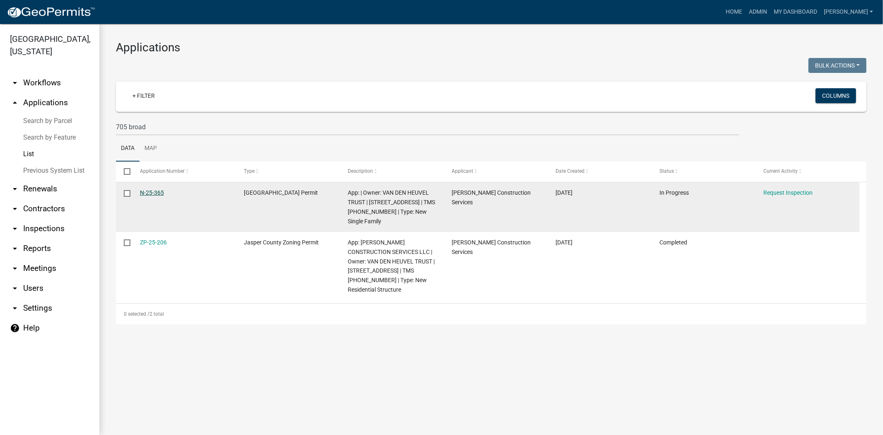
drag, startPoint x: 170, startPoint y: 191, endPoint x: 158, endPoint y: 195, distance: 12.5
click at [135, 187] on datatable-body-cell "N-25-365" at bounding box center [184, 207] width 104 height 50
copy link "N-25-365"
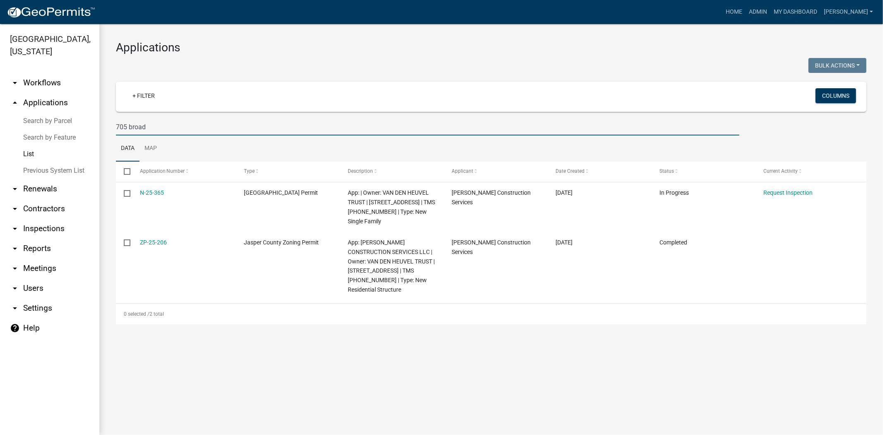
click at [158, 125] on input "705 broad" at bounding box center [427, 126] width 623 height 17
type input "7"
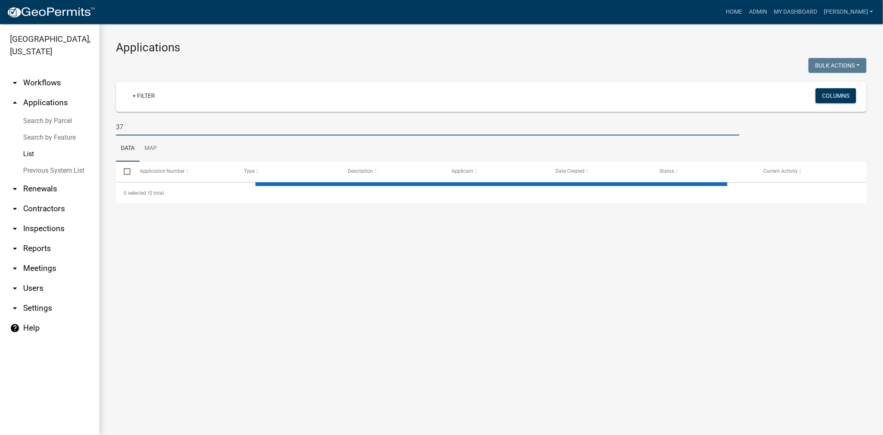
type input "3"
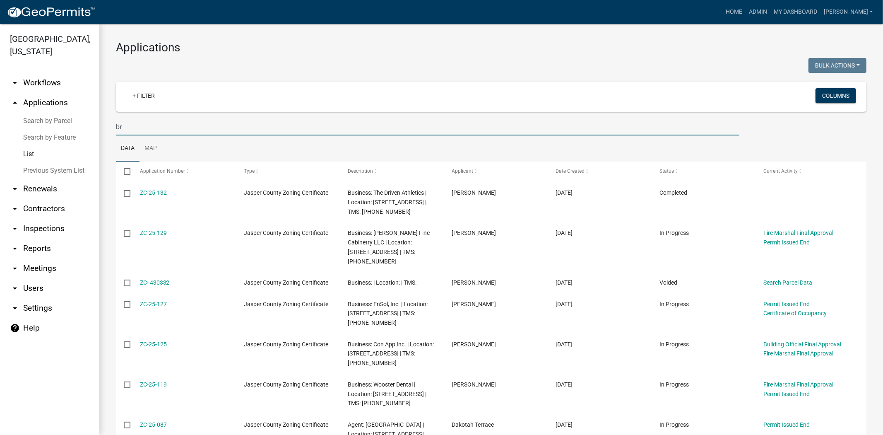
type input "b"
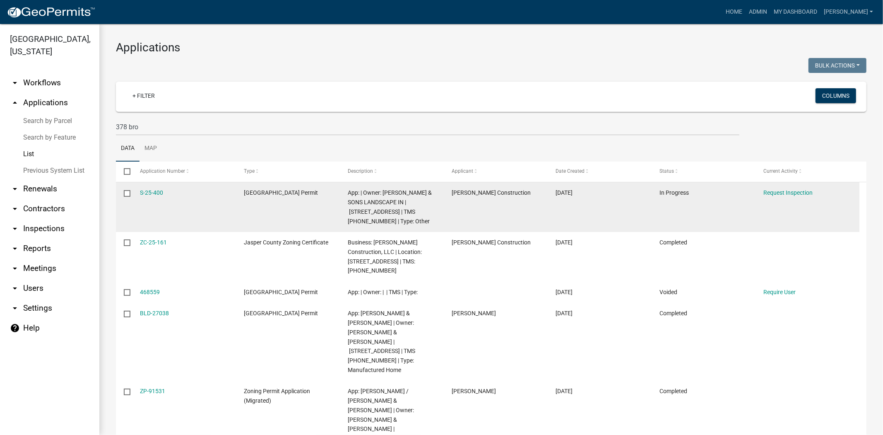
drag, startPoint x: 174, startPoint y: 193, endPoint x: 135, endPoint y: 193, distance: 39.3
click at [135, 193] on datatable-body-cell "S-25-400" at bounding box center [184, 207] width 104 height 50
copy link "S-25-400"
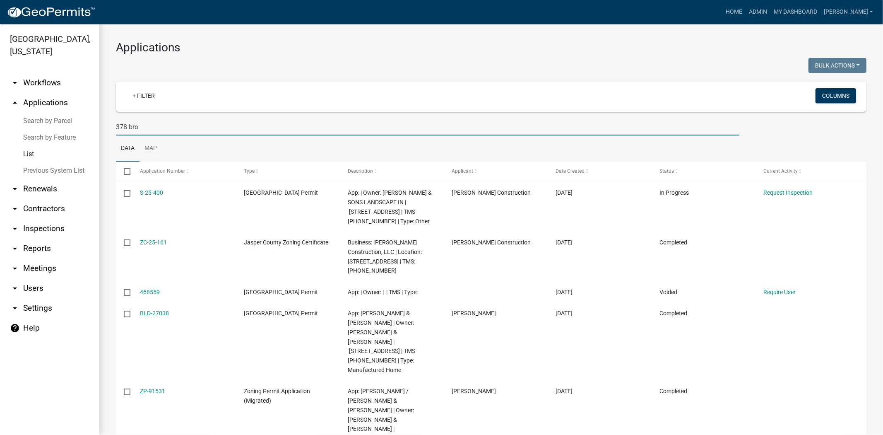
drag, startPoint x: 175, startPoint y: 127, endPoint x: 99, endPoint y: 127, distance: 76.6
click at [99, 127] on div "[GEOGRAPHIC_DATA], [US_STATE] arrow_drop_down Workflows List arrow_drop_up Appl…" at bounding box center [441, 229] width 883 height 411
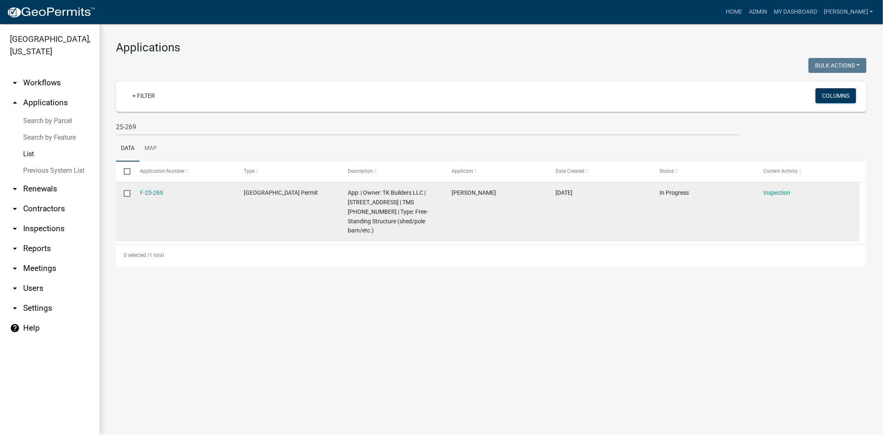
drag, startPoint x: 170, startPoint y: 192, endPoint x: 132, endPoint y: 191, distance: 37.7
click at [132, 191] on datatable-body-cell "F-25-269" at bounding box center [184, 211] width 104 height 59
copy link "F-25-269"
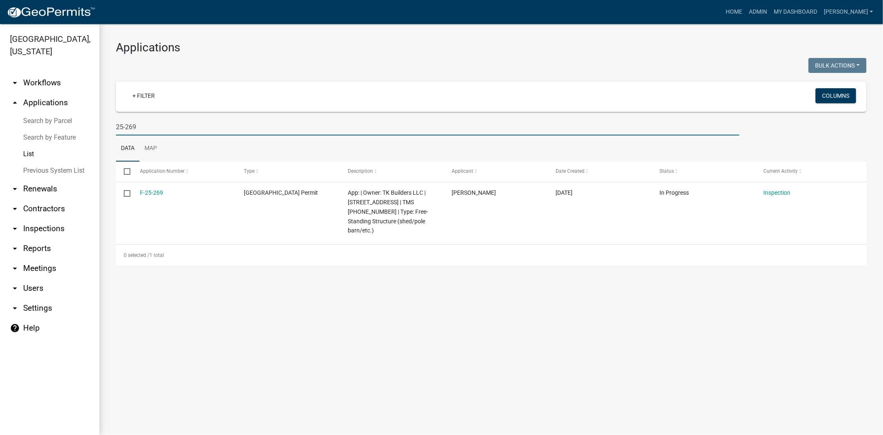
click at [141, 127] on input "25-269" at bounding box center [427, 126] width 623 height 17
type input "2"
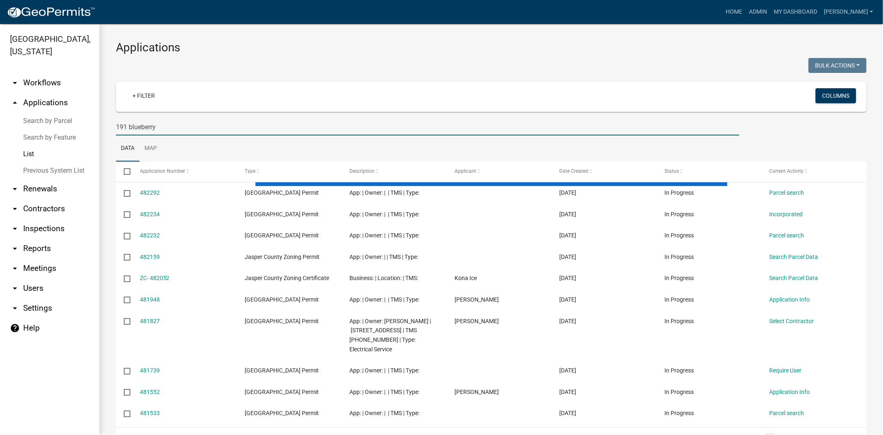
type input "191 blueberry"
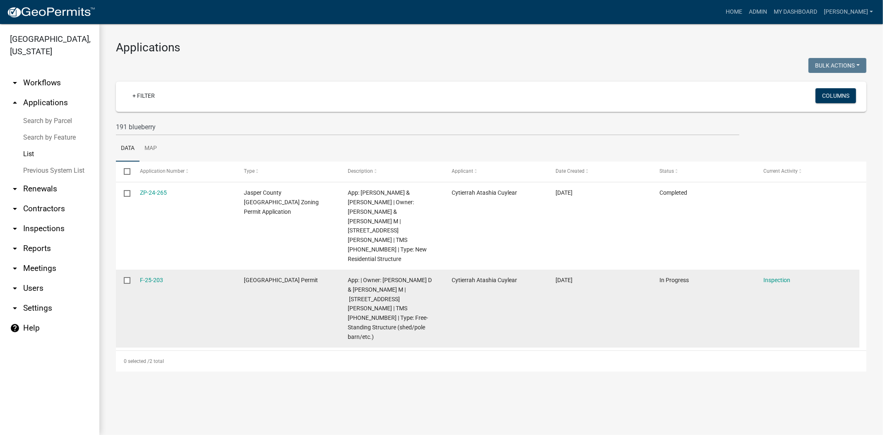
drag, startPoint x: 159, startPoint y: 252, endPoint x: 126, endPoint y: 252, distance: 32.7
click at [126, 269] on div "F-25-203 [GEOGRAPHIC_DATA] Permit App: | Owner: [PERSON_NAME] & [PERSON_NAME] M…" at bounding box center [487, 308] width 743 height 78
copy div "F-25-203"
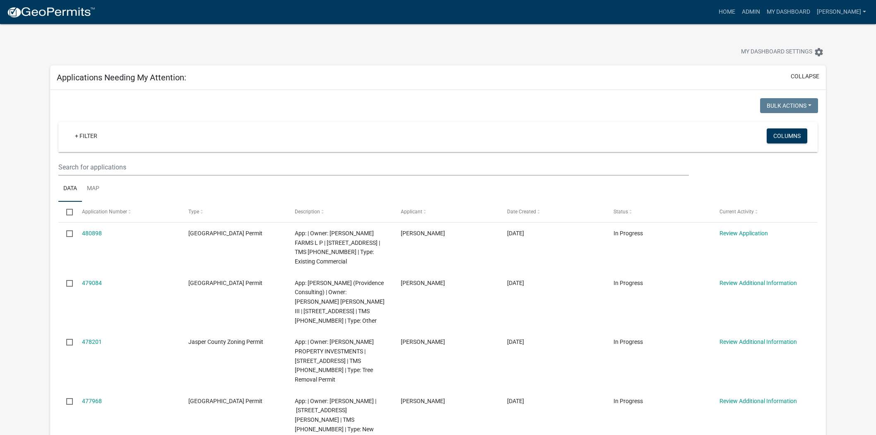
scroll to position [138, 0]
